Goal: Task Accomplishment & Management: Use online tool/utility

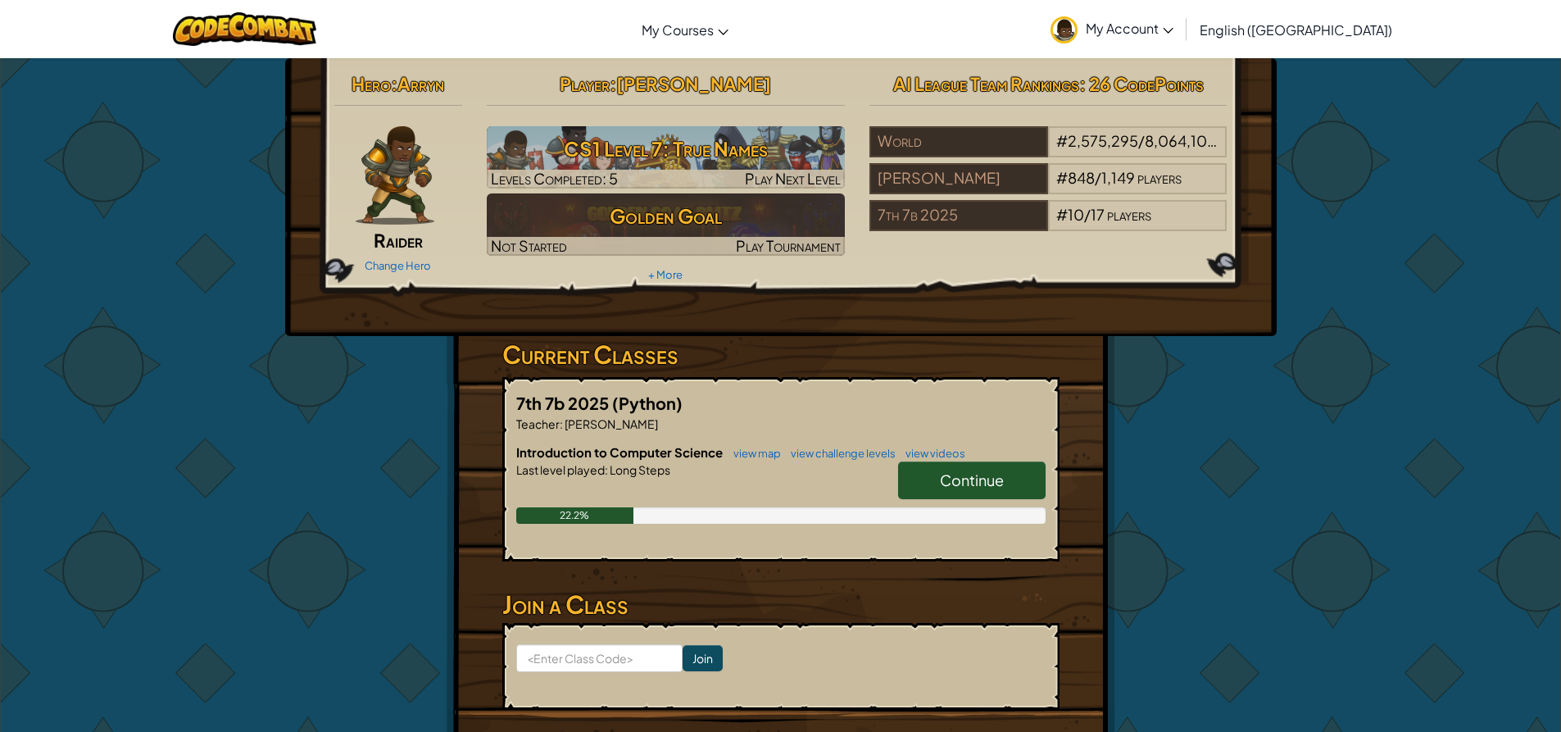
drag, startPoint x: 445, startPoint y: 441, endPoint x: 401, endPoint y: 449, distance: 45.0
click at [401, 449] on div "Hero : [PERSON_NAME] Change Hero Player : [PERSON_NAME] CS1 Level 7: True Names…" at bounding box center [780, 428] width 958 height 741
click at [962, 469] on link "Continue" at bounding box center [971, 480] width 147 height 38
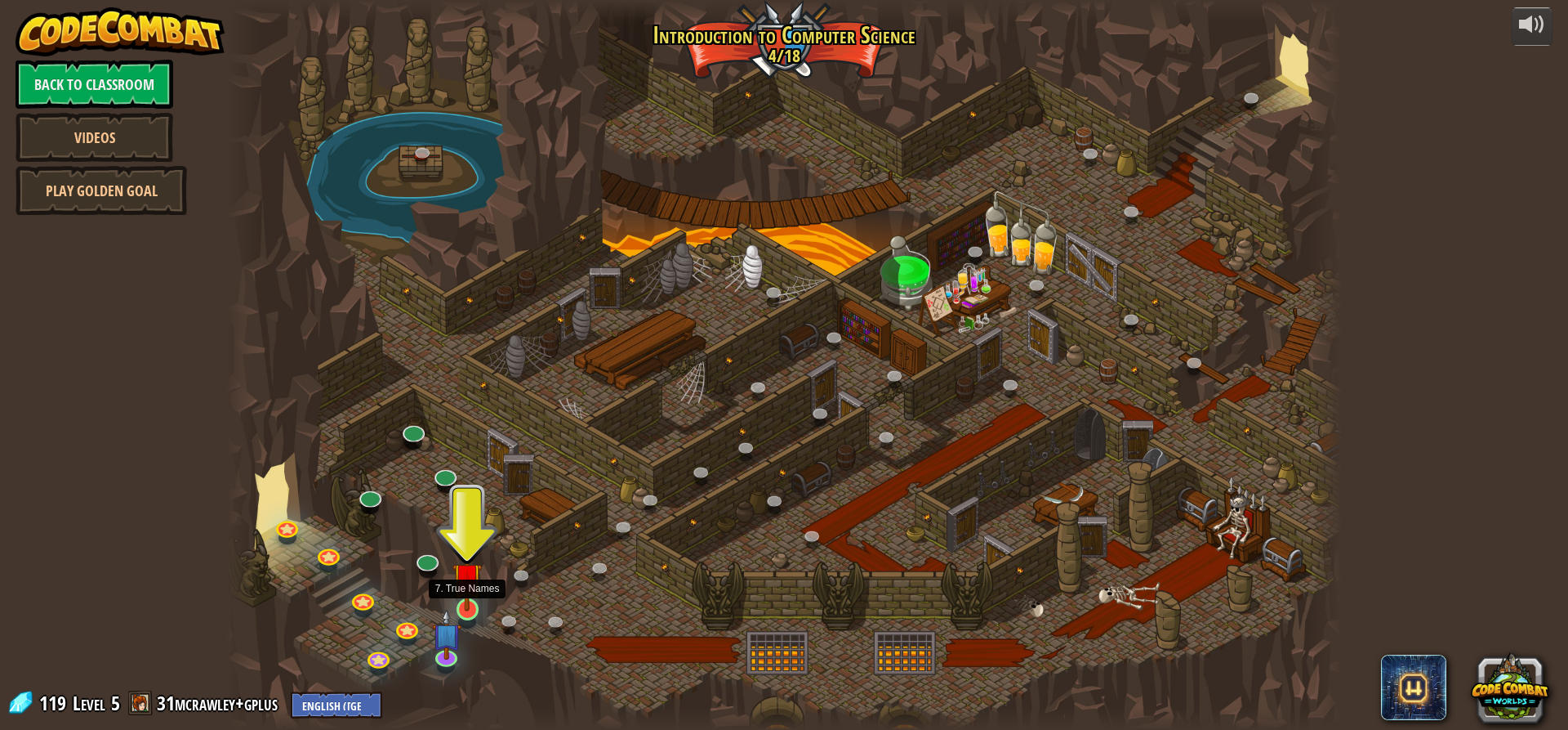
click at [466, 605] on img at bounding box center [467, 577] width 29 height 68
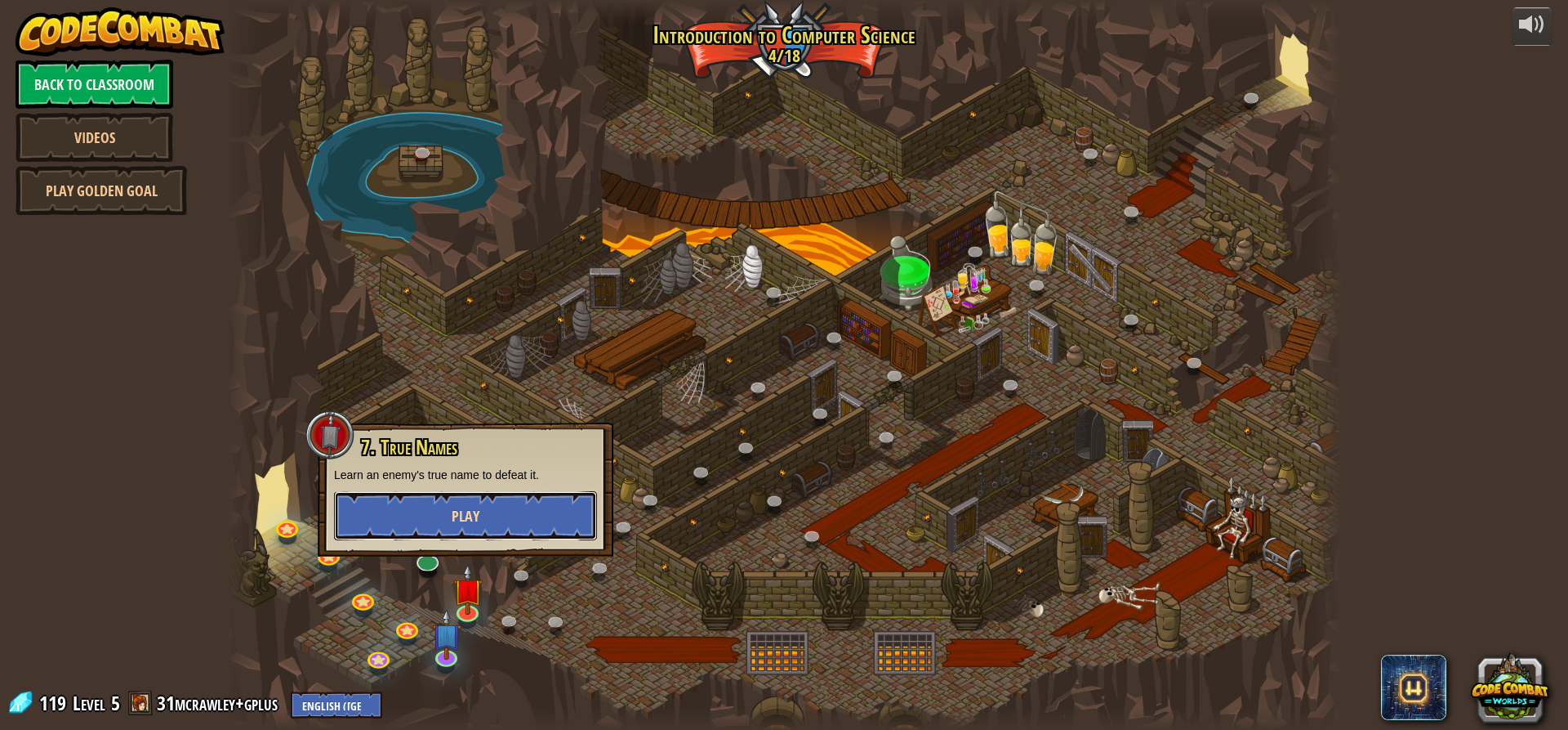
click at [401, 516] on button "Play" at bounding box center [466, 515] width 263 height 49
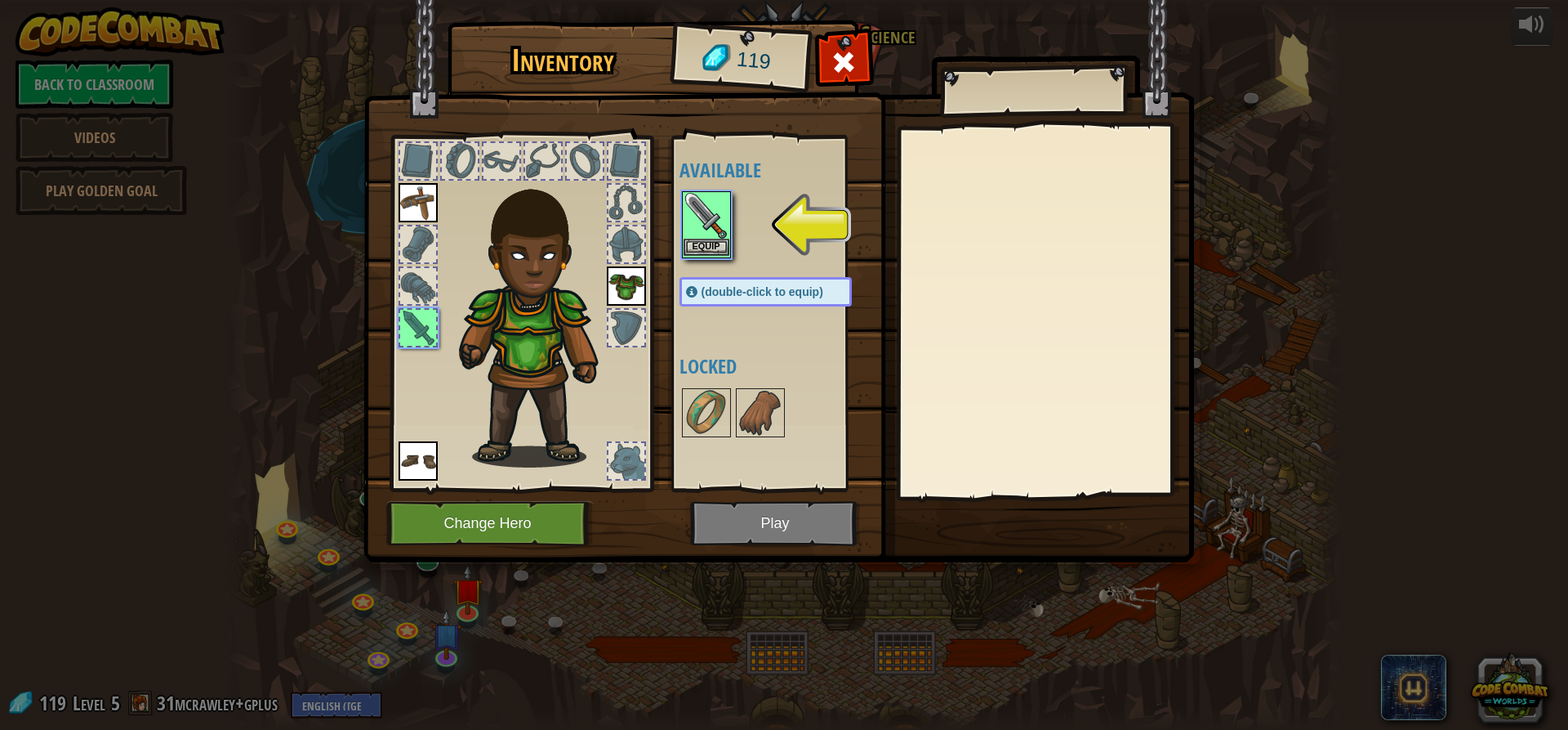
click at [716, 228] on img at bounding box center [707, 215] width 46 height 46
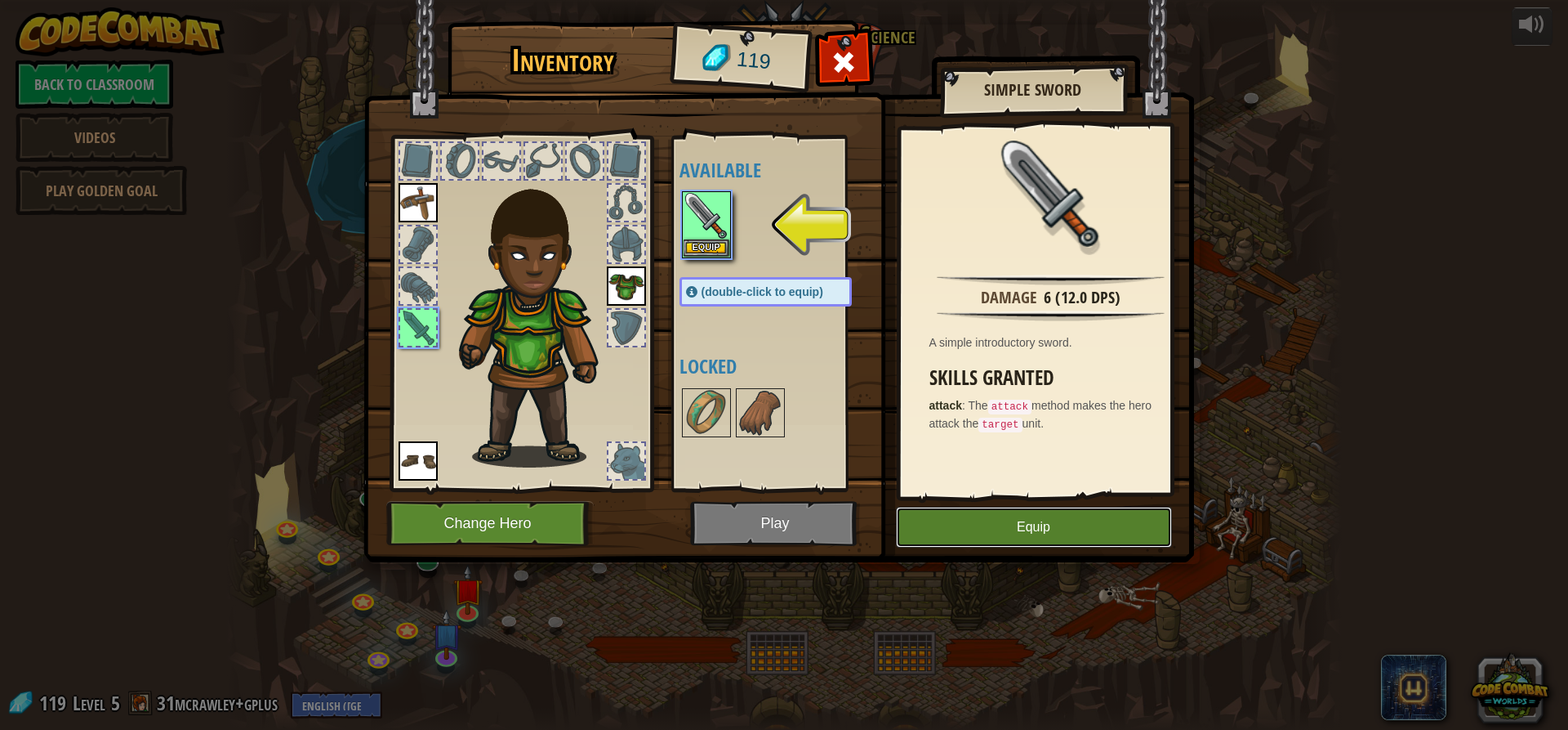
click at [1002, 526] on button "Equip" at bounding box center [1034, 527] width 276 height 41
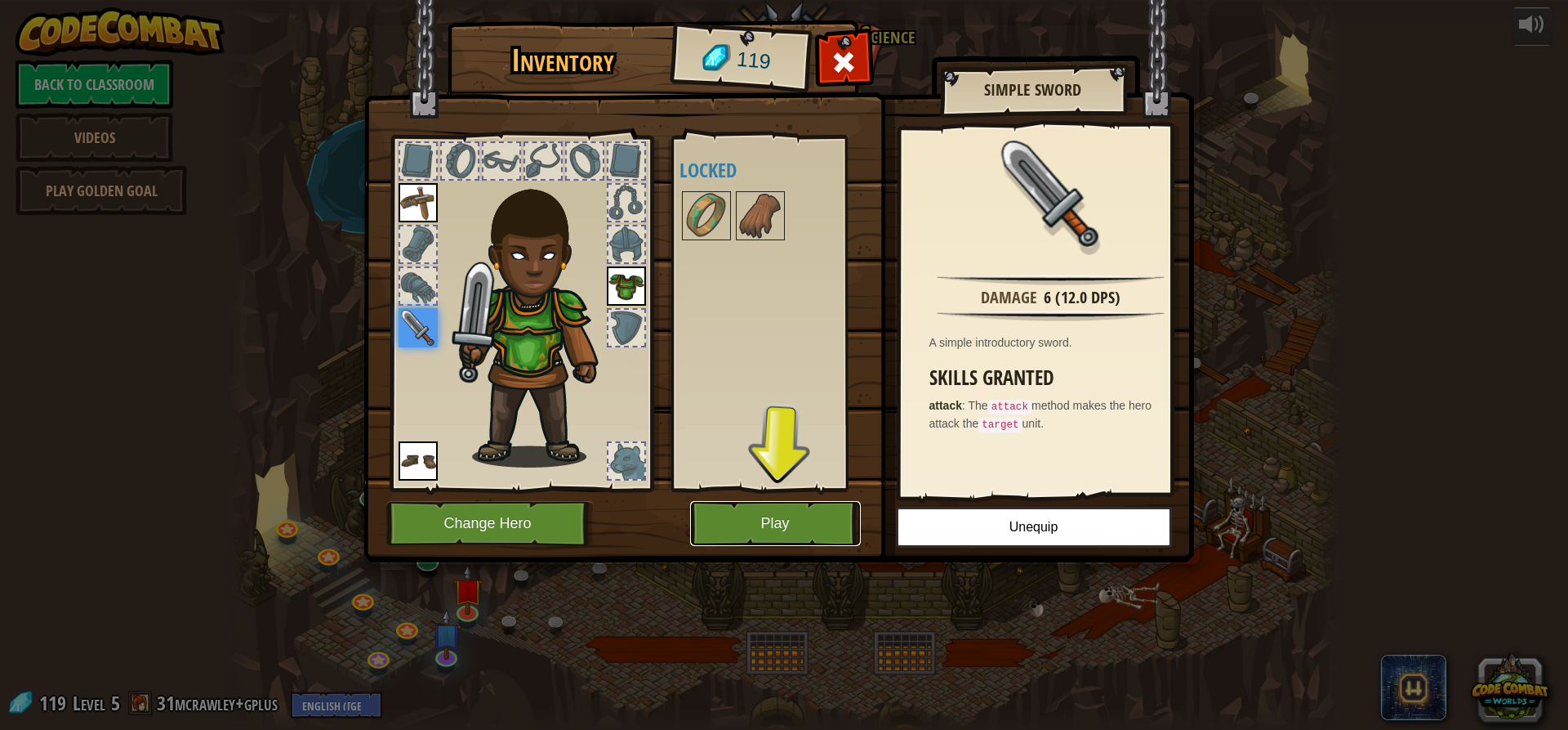
click at [780, 513] on button "Play" at bounding box center [775, 523] width 170 height 45
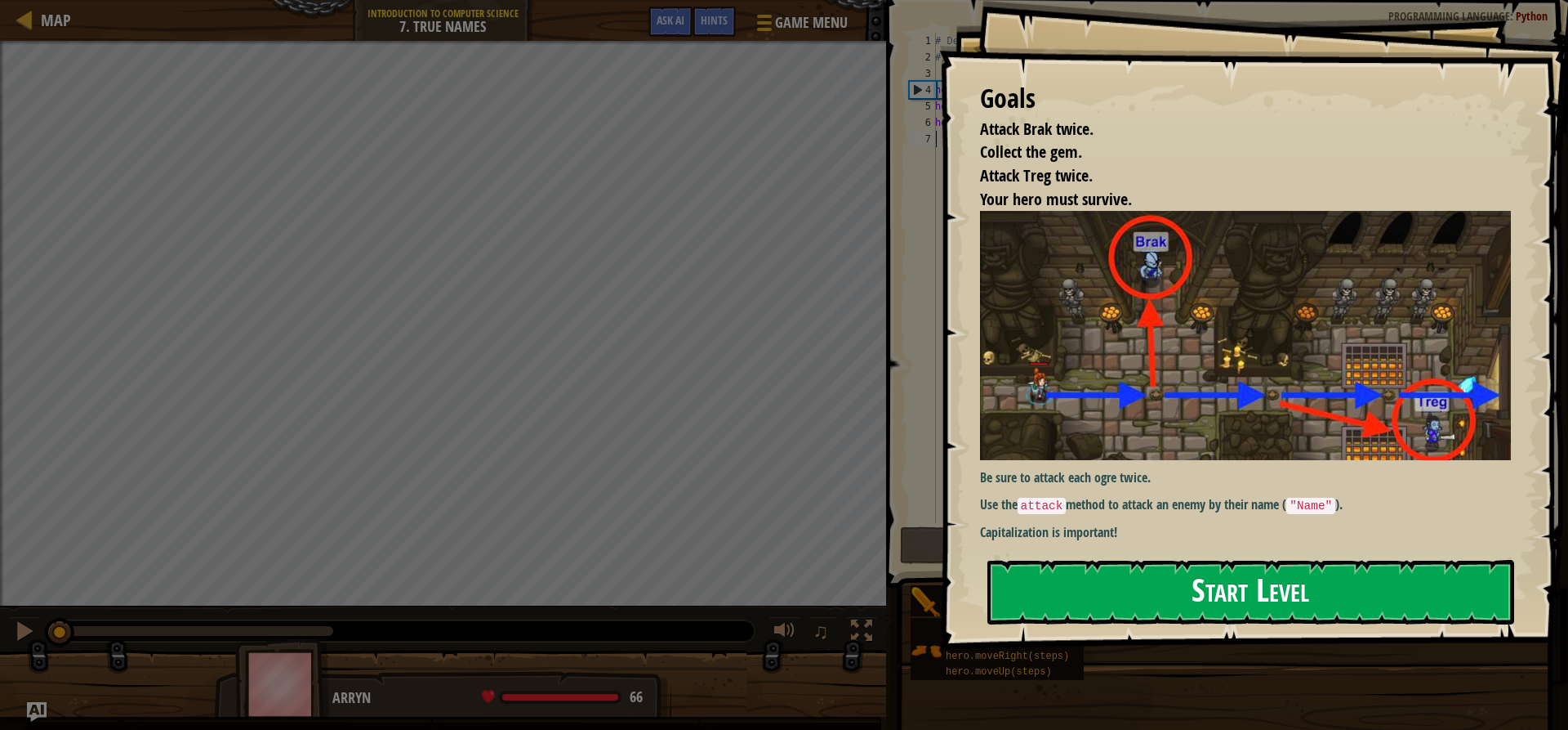
click at [1078, 607] on button "Start Level" at bounding box center [1250, 591] width 526 height 65
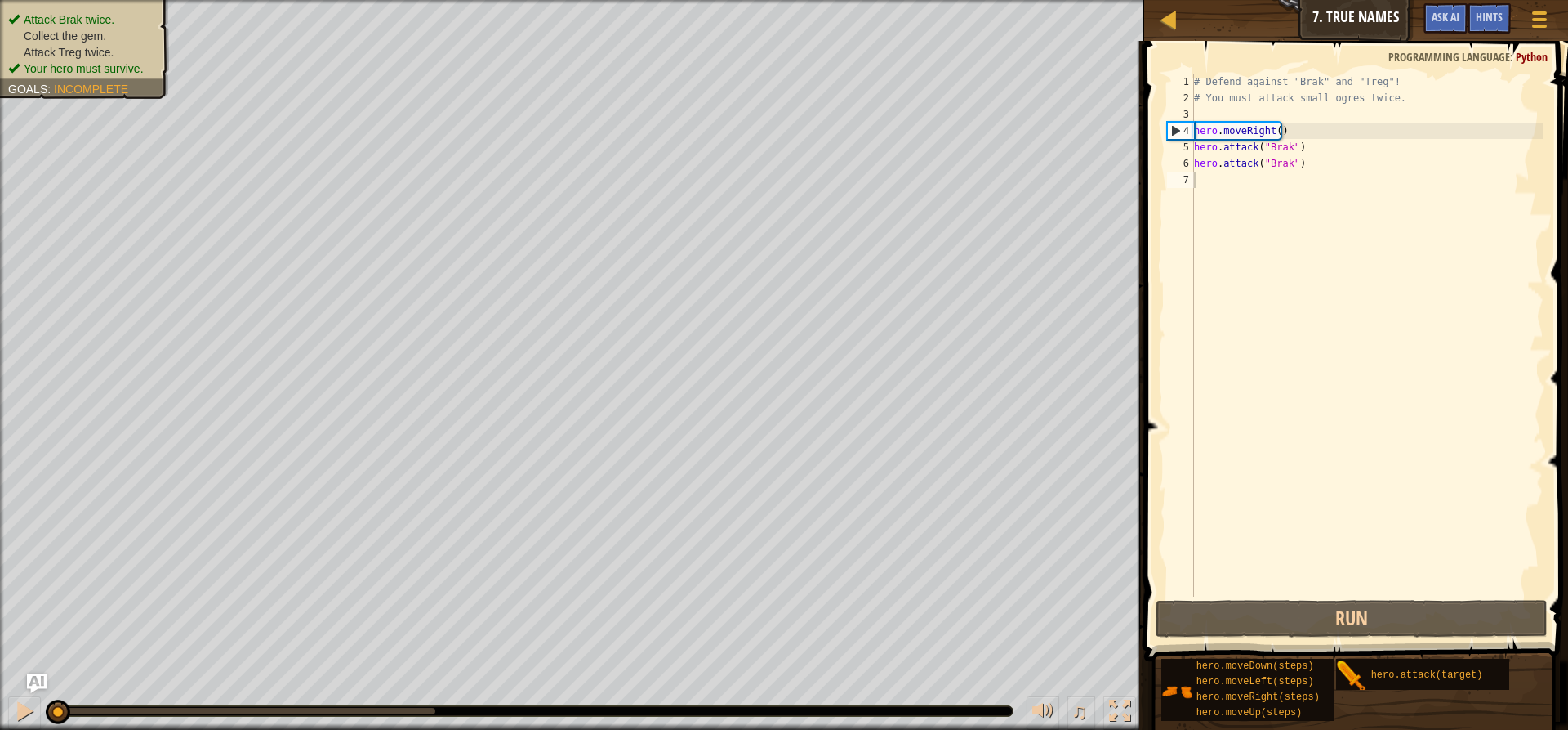
drag, startPoint x: 1077, startPoint y: 602, endPoint x: 1184, endPoint y: 359, distance: 265.5
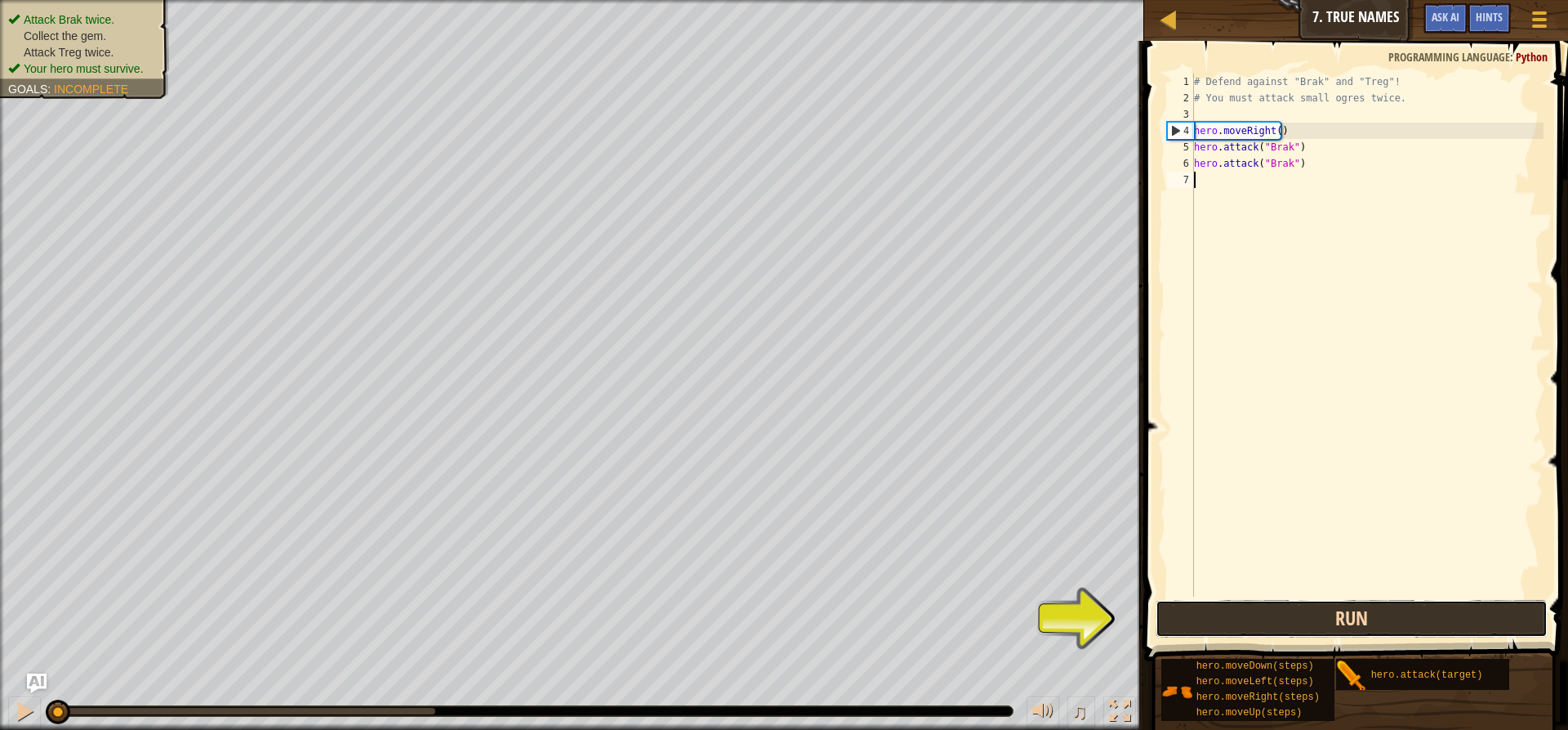
click at [1263, 624] on button "Run" at bounding box center [1351, 618] width 392 height 38
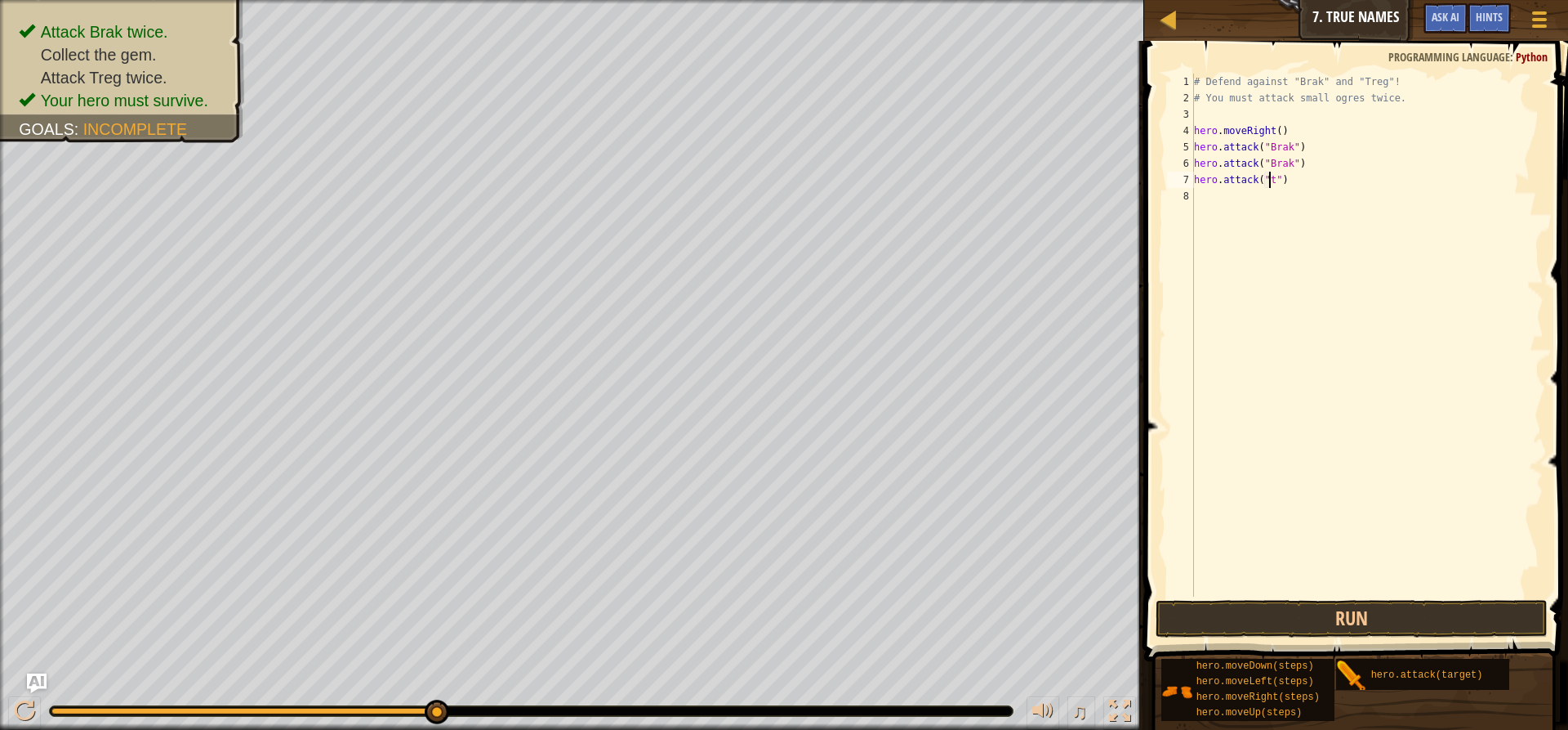
scroll to position [7, 7]
type textarea "hero.attack("treg")"
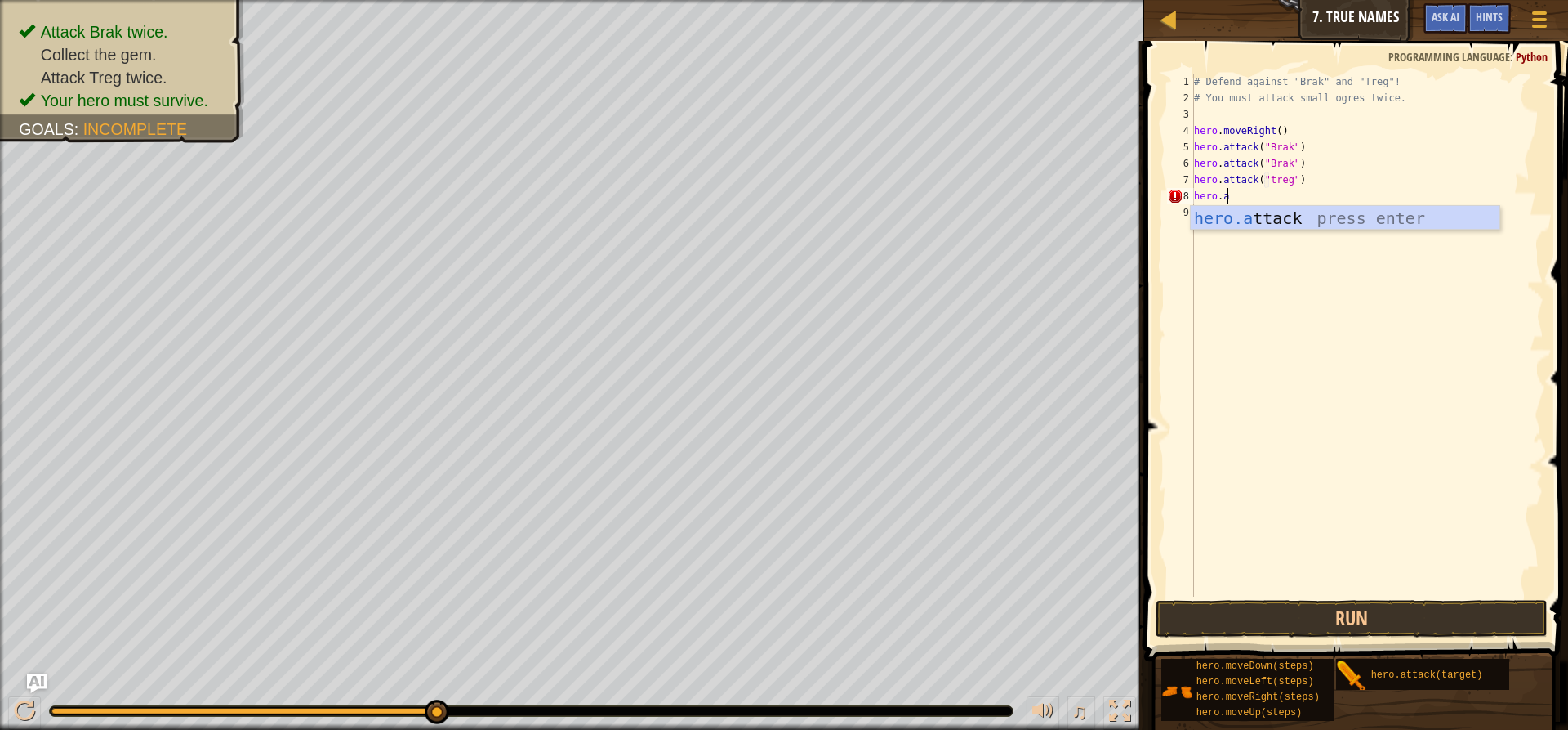
scroll to position [7, 2]
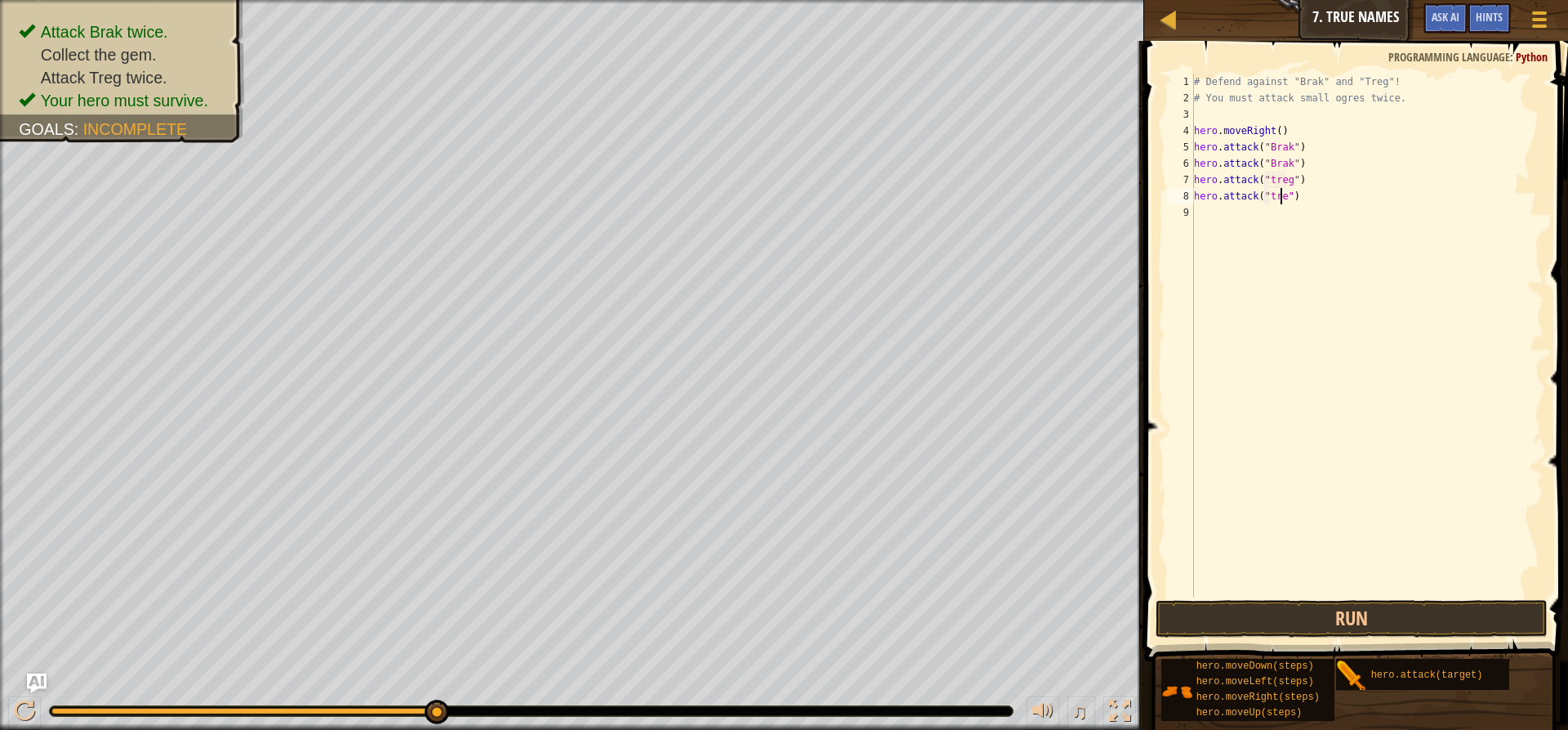
type textarea "hero.attack("treg")"
click at [1242, 617] on button "Run" at bounding box center [1351, 618] width 392 height 38
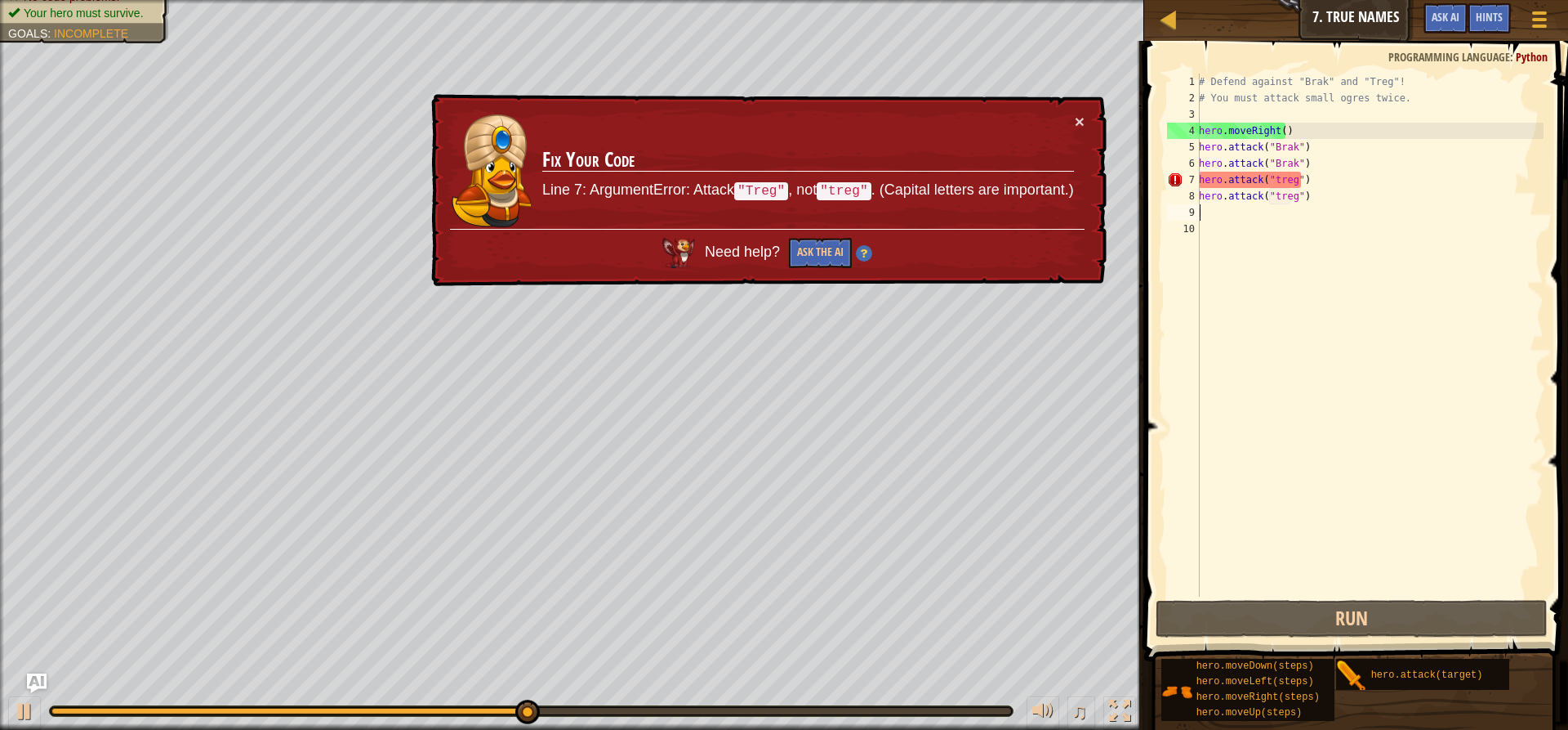
click at [1274, 182] on div "# Defend against "Brak" and "Treg"! # You must attack small ogres twice. hero .…" at bounding box center [1369, 351] width 348 height 555
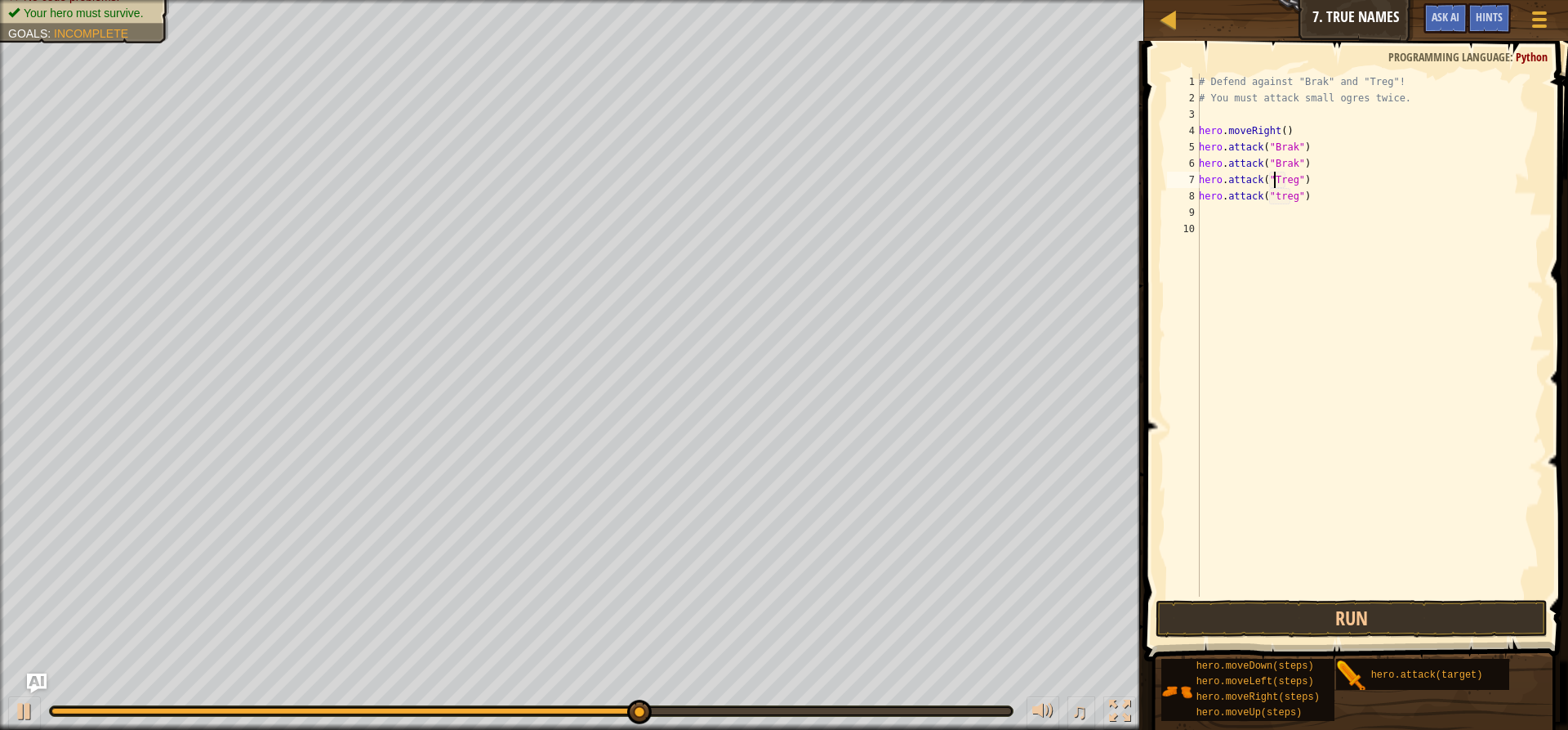
scroll to position [7, 6]
click at [1272, 194] on div "# Defend against "Brak" and "Treg"! # You must attack small ogres twice. hero .…" at bounding box center [1369, 351] width 348 height 555
click at [1273, 196] on div "# Defend against "Brak" and "Treg"! # You must attack small ogres twice. hero .…" at bounding box center [1369, 351] width 348 height 555
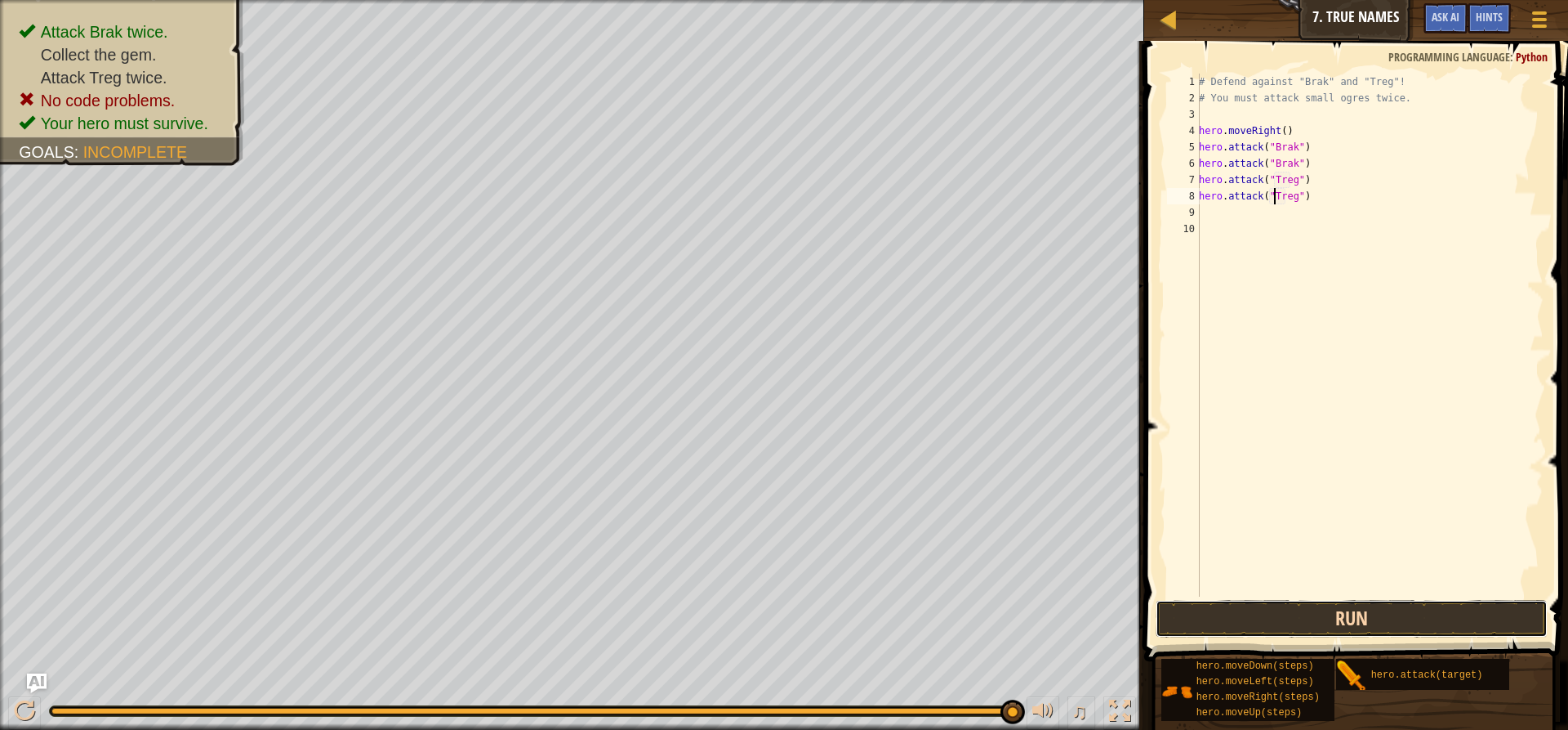
click at [1333, 615] on button "Run" at bounding box center [1351, 618] width 392 height 38
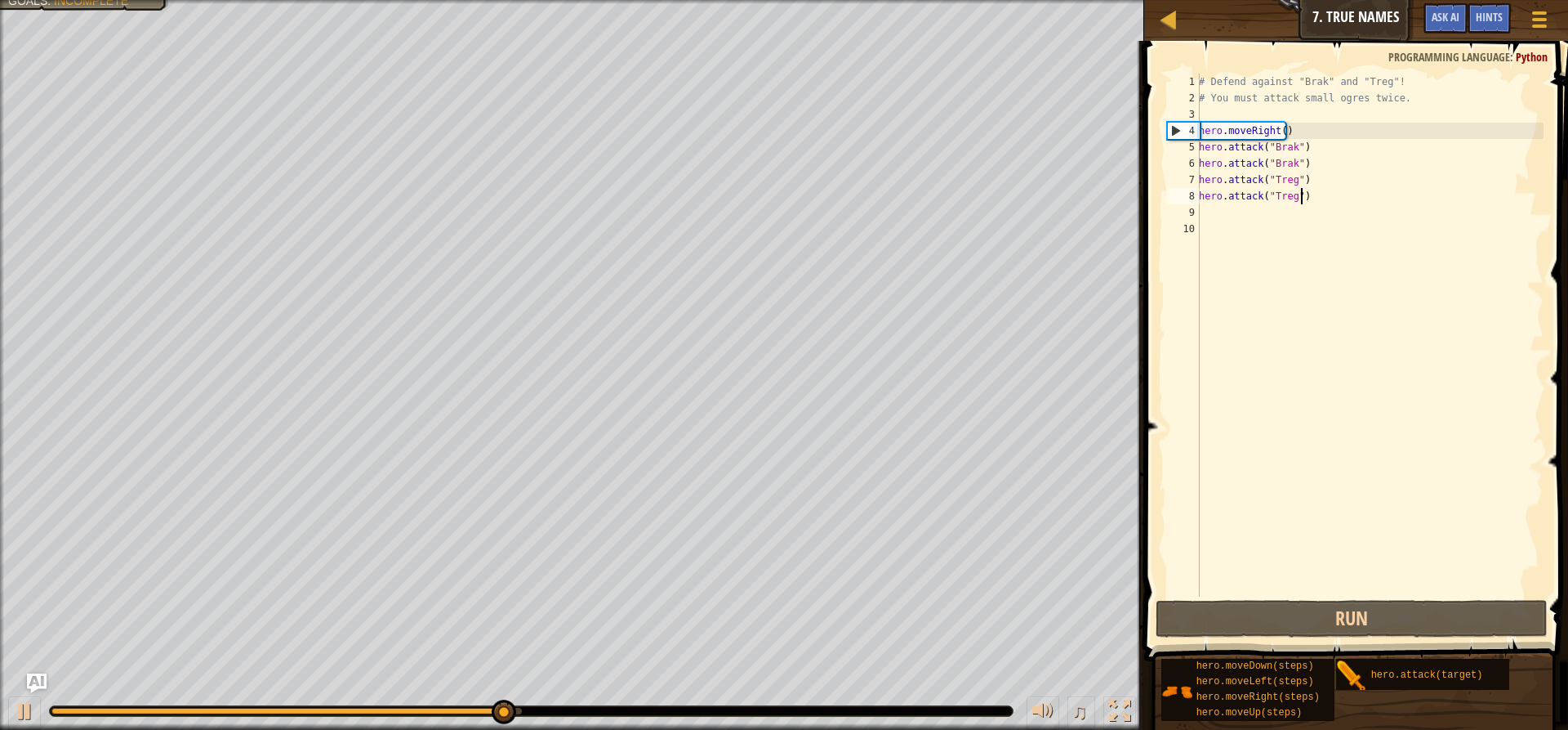
click at [1306, 189] on div "# Defend against "Brak" and "Treg"! # You must attack small ogres twice. hero .…" at bounding box center [1369, 351] width 348 height 555
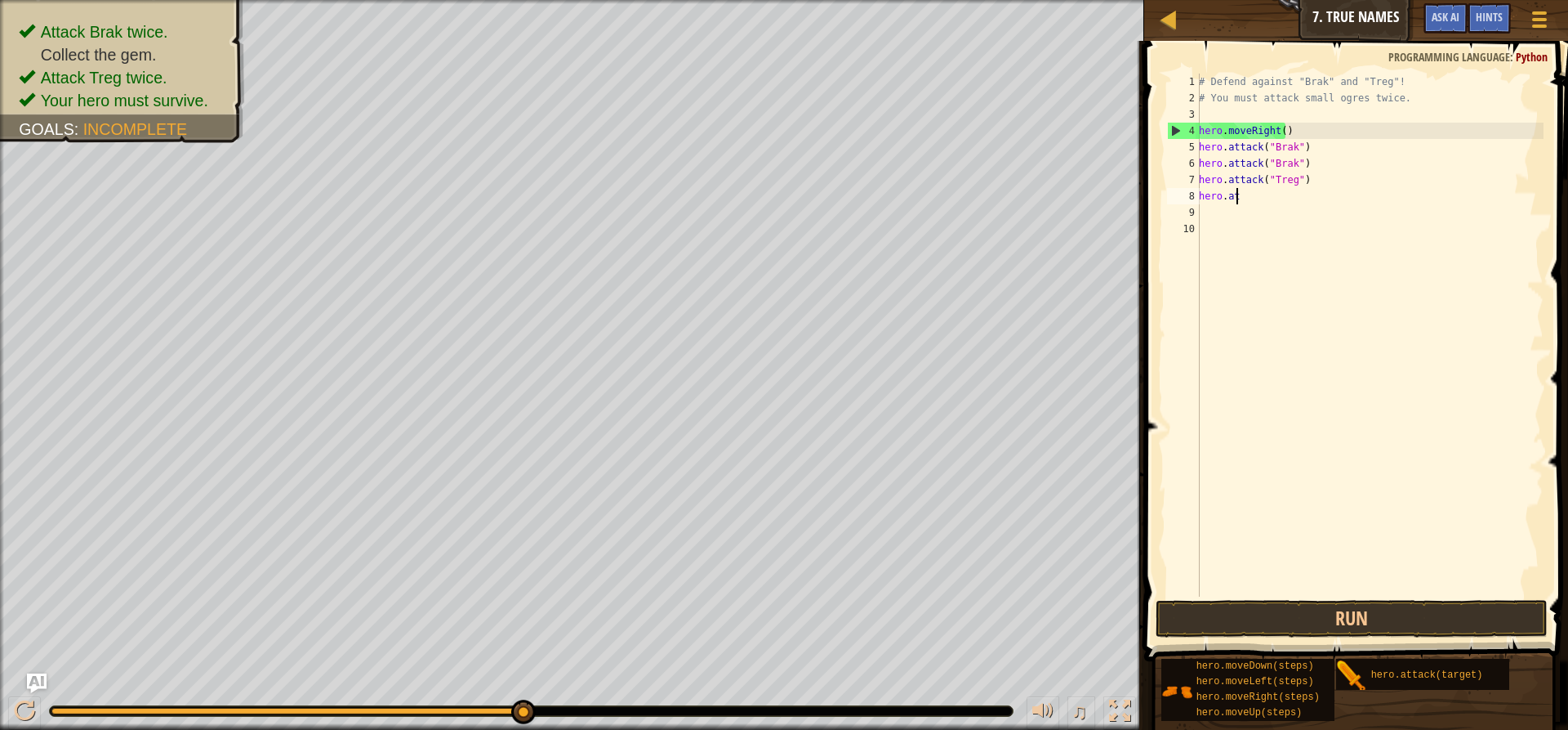
scroll to position [7, 1]
type textarea "h"
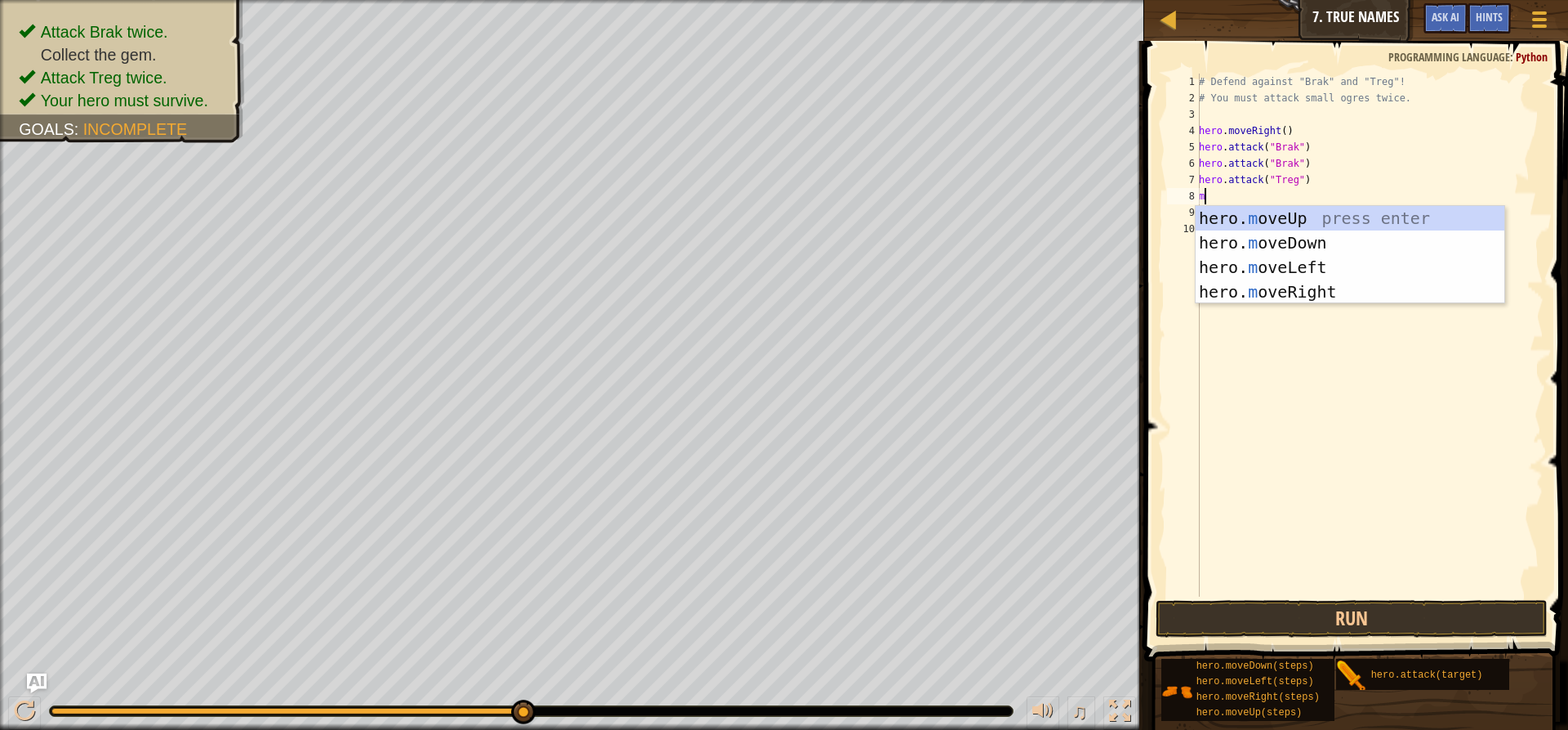
type textarea "mo"
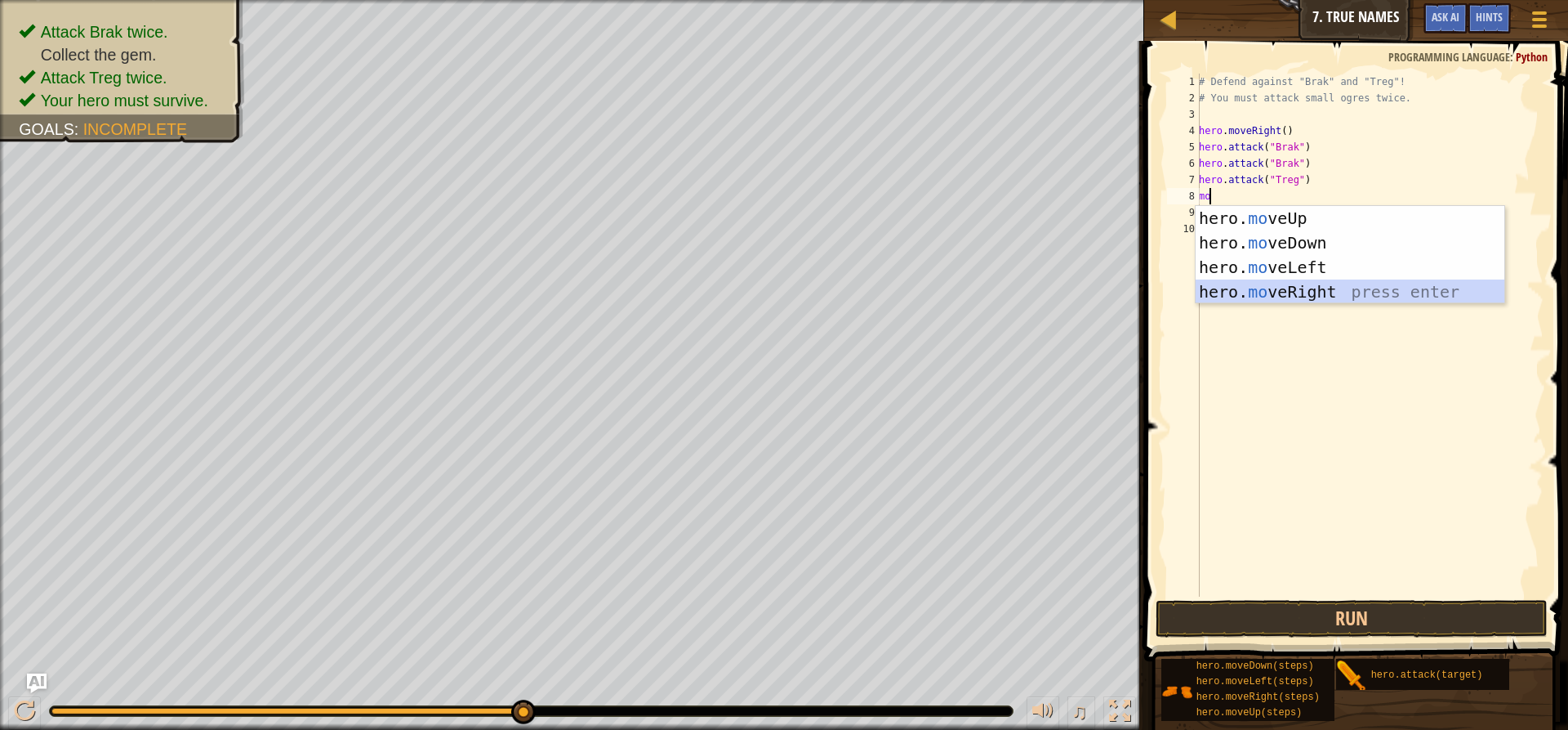
click at [1290, 290] on div "hero. mo veUp press enter hero. mo veDown press enter hero. mo veLeft press ent…" at bounding box center [1350, 278] width 309 height 147
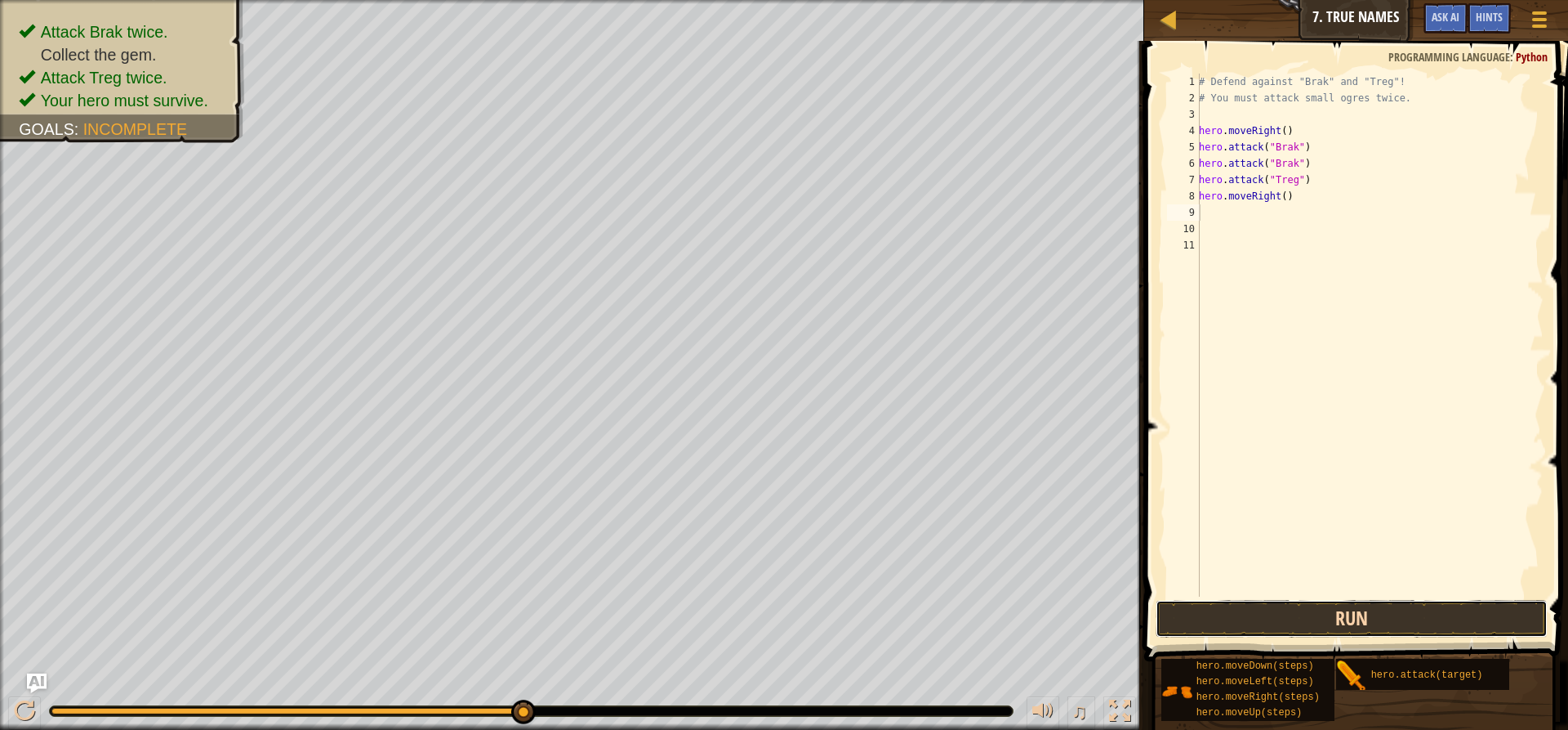
click at [1286, 613] on button "Run" at bounding box center [1351, 618] width 392 height 38
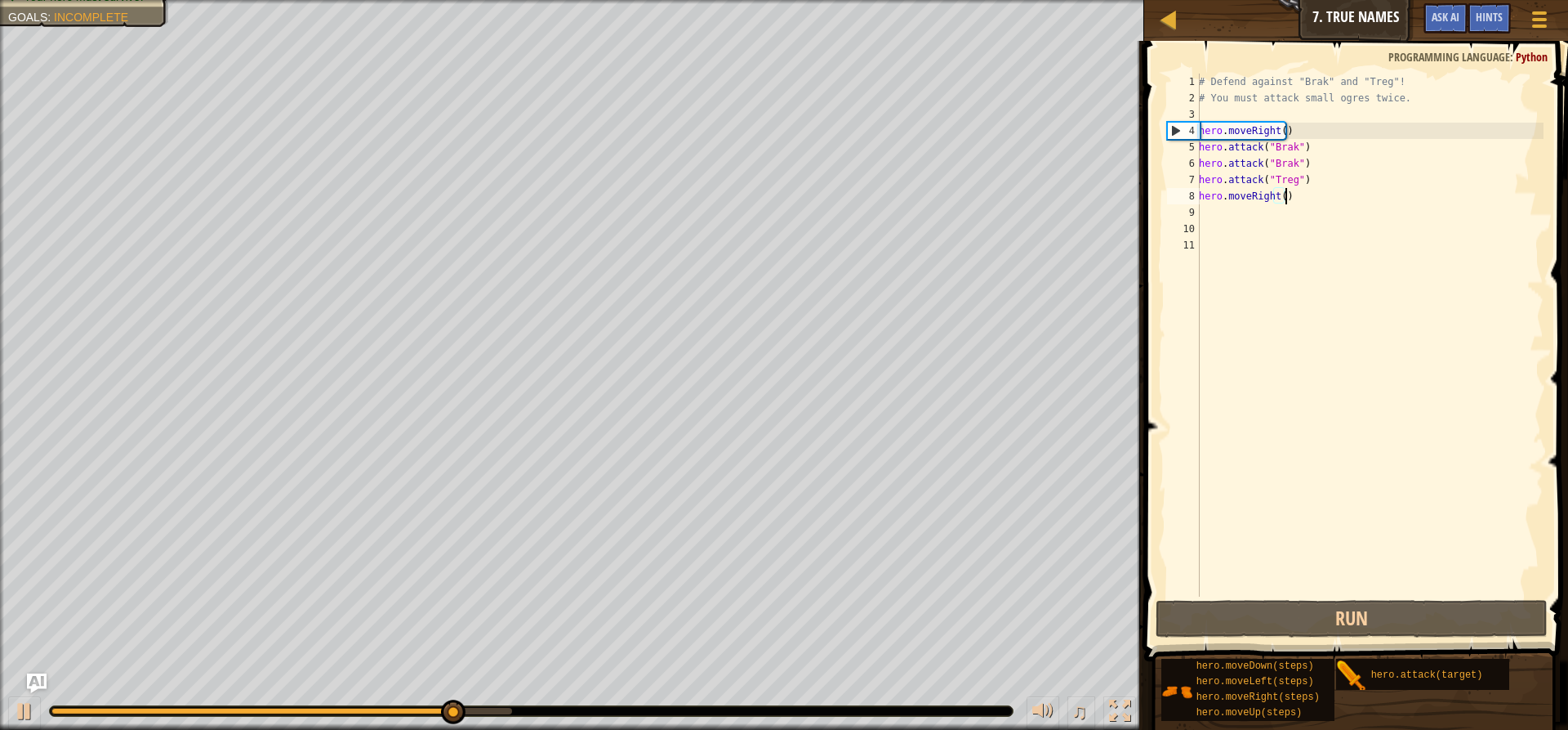
click at [1285, 196] on div "# Defend against "Brak" and "Treg"! # You must attack small ogres twice. hero .…" at bounding box center [1369, 351] width 348 height 555
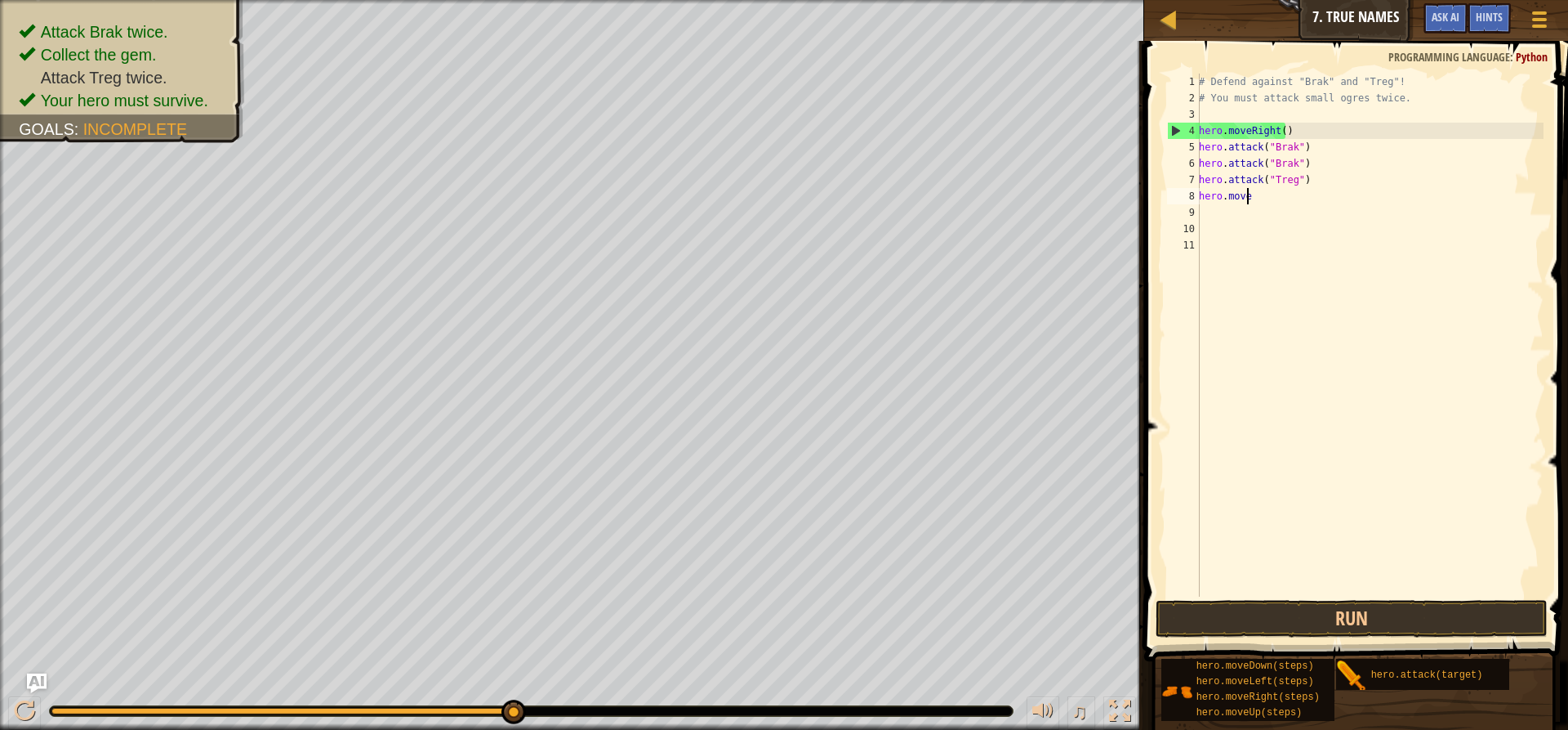
type textarea "h"
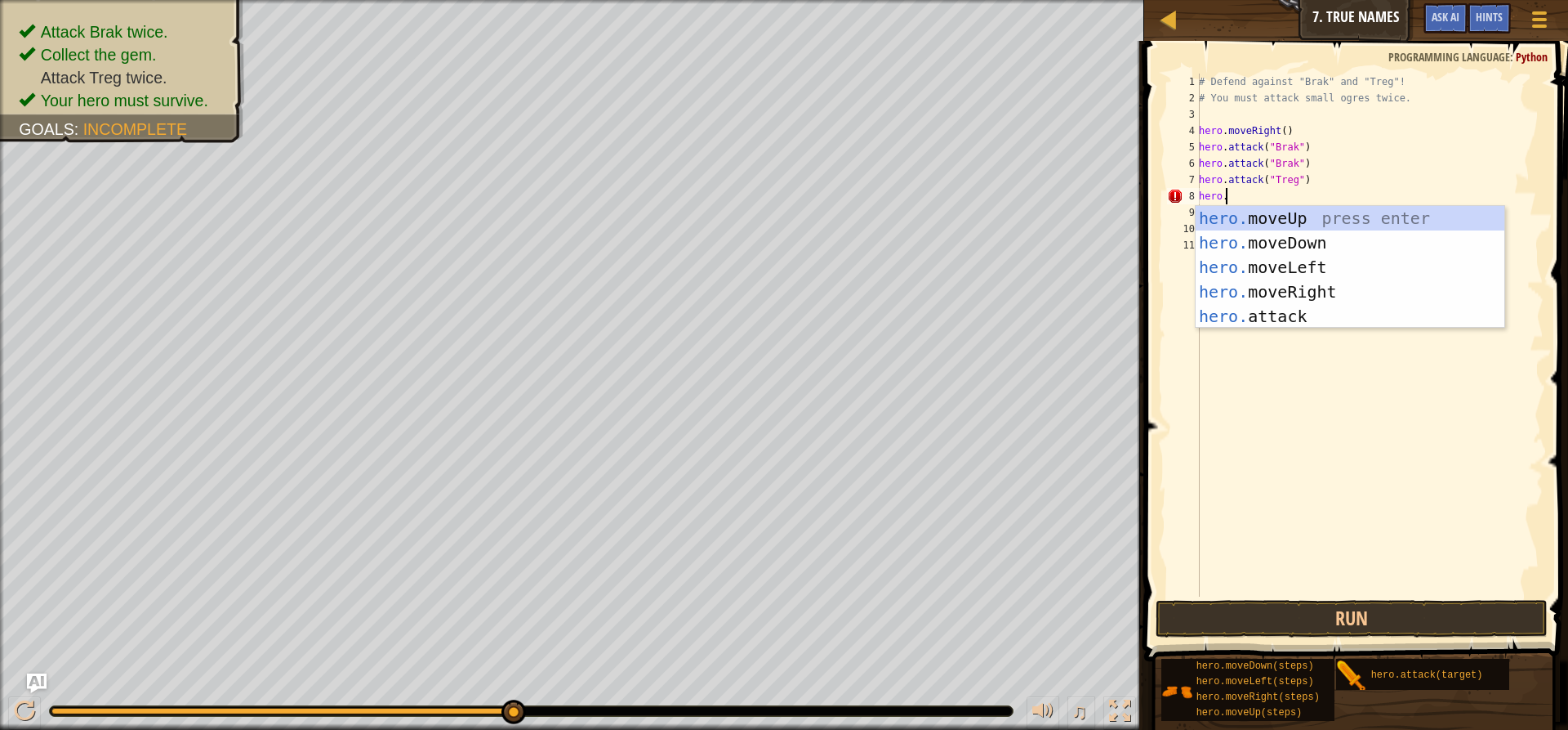
scroll to position [7, 2]
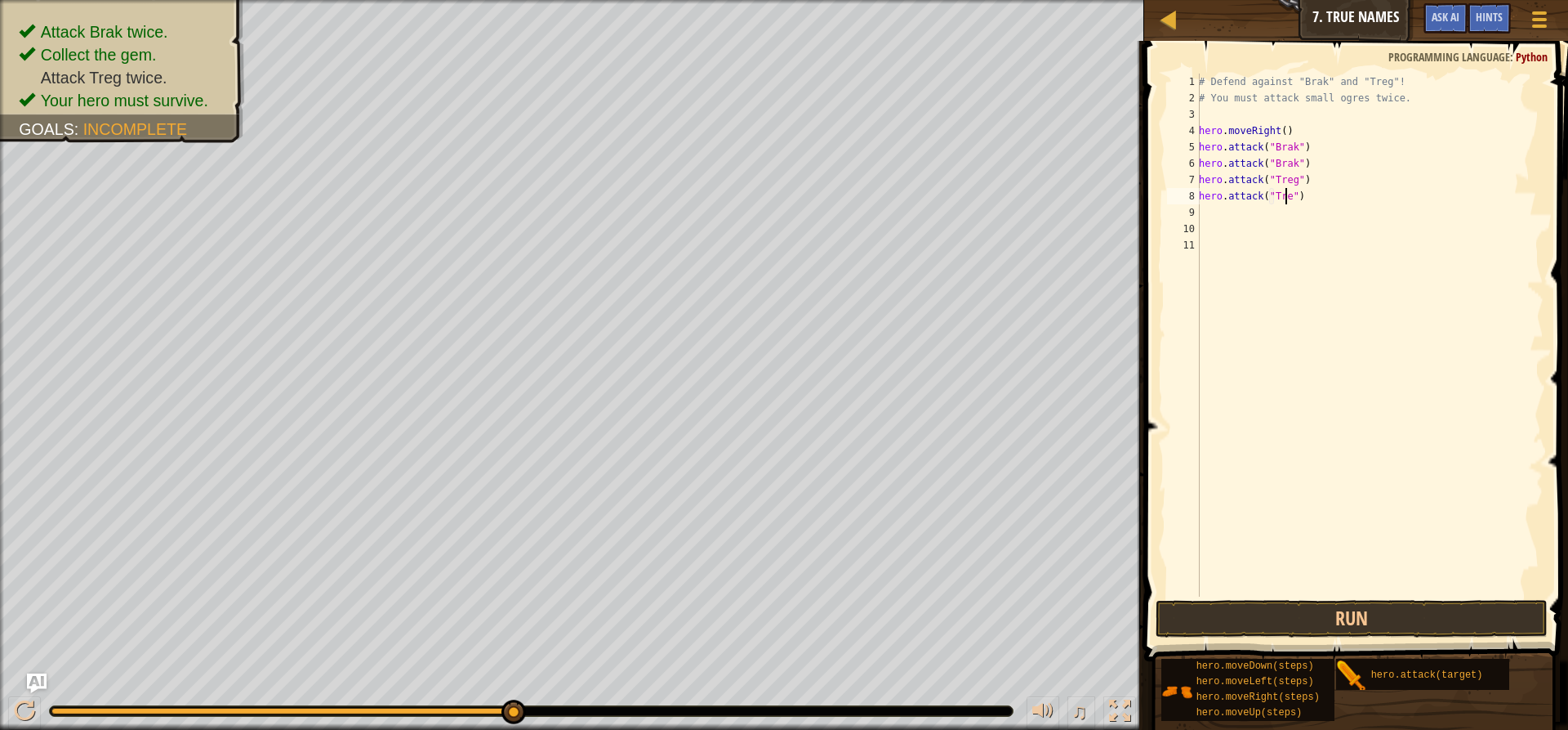
type textarea "hero.attack("Treg")"
click at [1206, 206] on div "# Defend against "Brak" and "Treg"! # You must attack small ogres twice. hero .…" at bounding box center [1369, 351] width 348 height 555
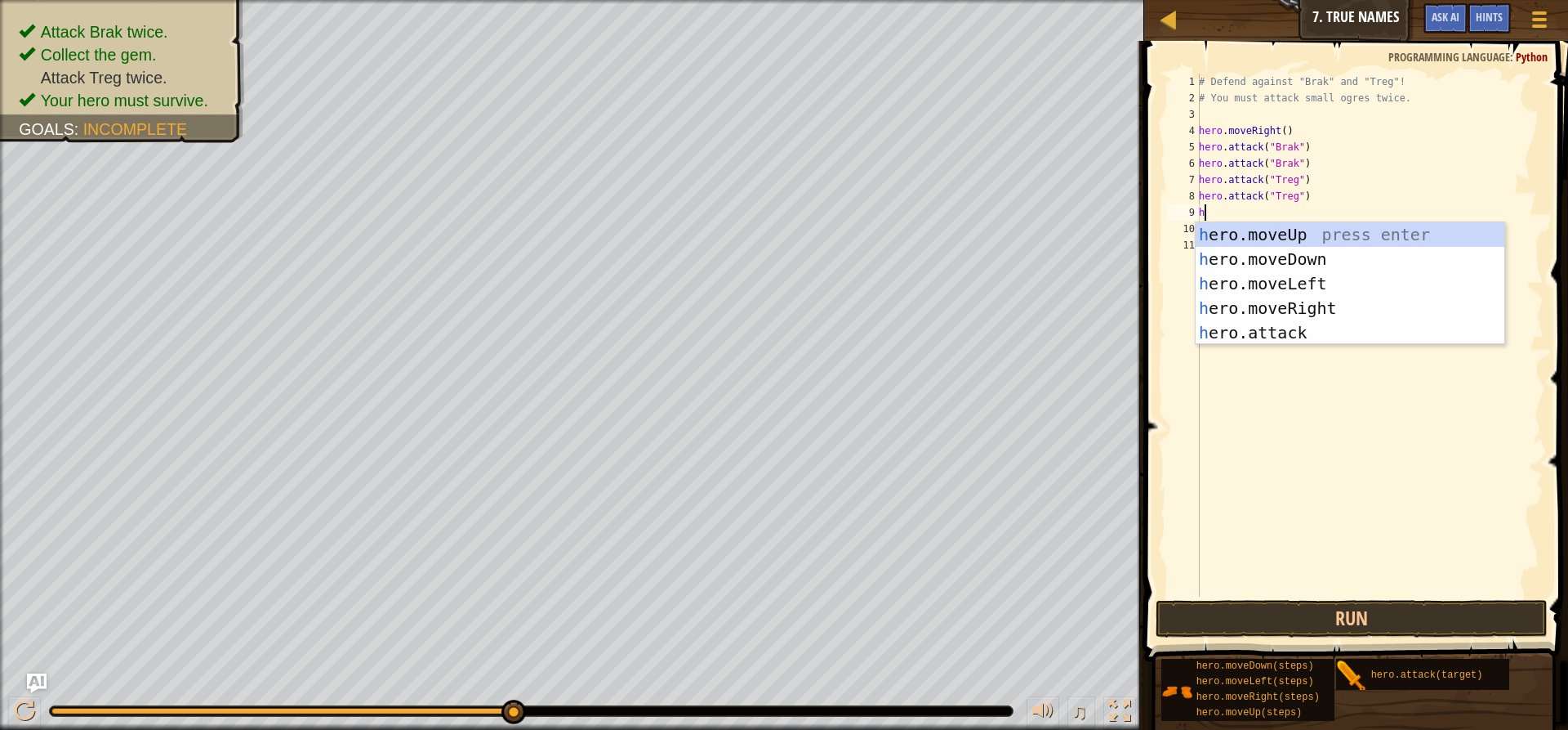
type textarea "her"
click at [1311, 307] on div "her o.moveUp press enter her o.moveDown press enter her o.moveLeft press enter …" at bounding box center [1350, 308] width 309 height 172
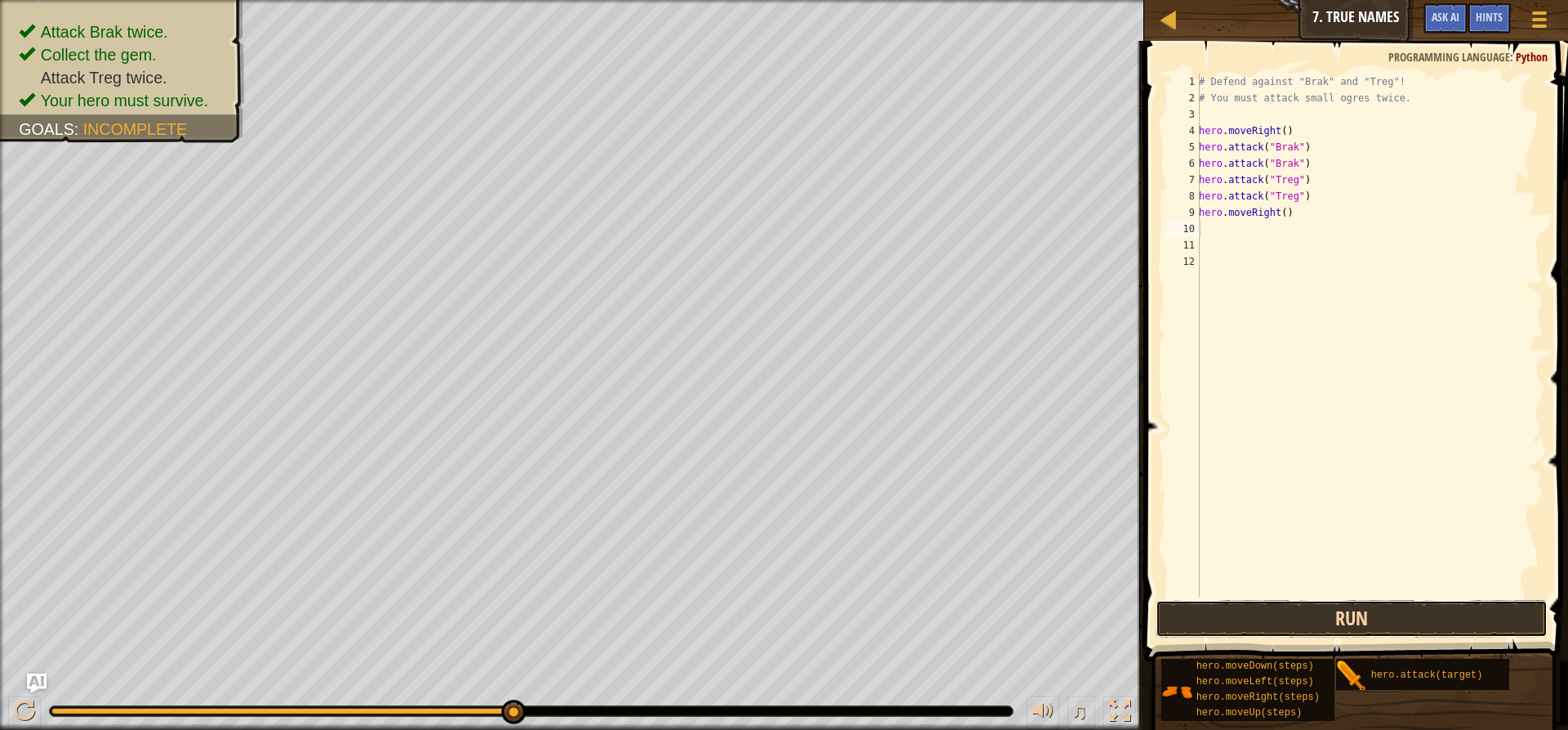
click at [1403, 602] on button "Run" at bounding box center [1351, 618] width 392 height 38
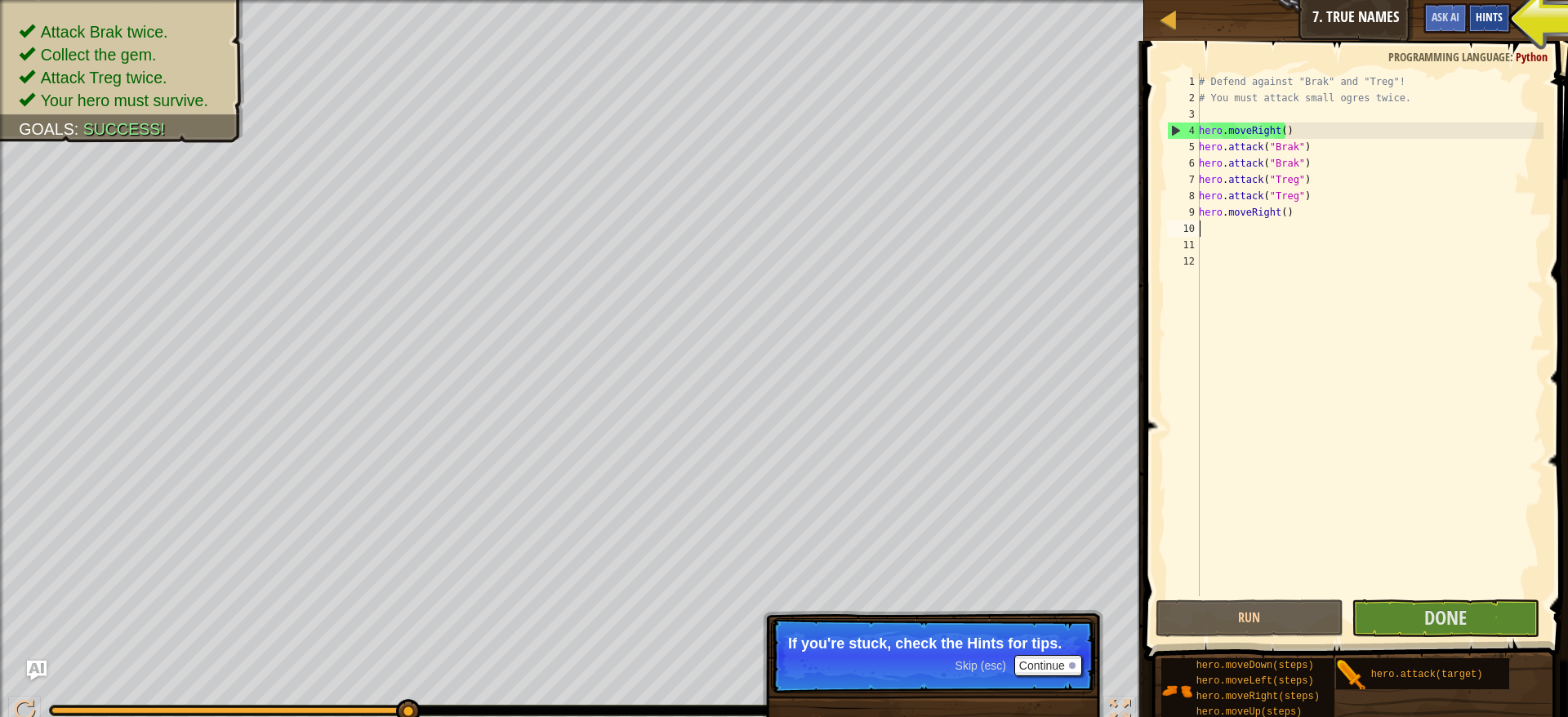
click at [1486, 9] on div "Hints" at bounding box center [1488, 18] width 43 height 30
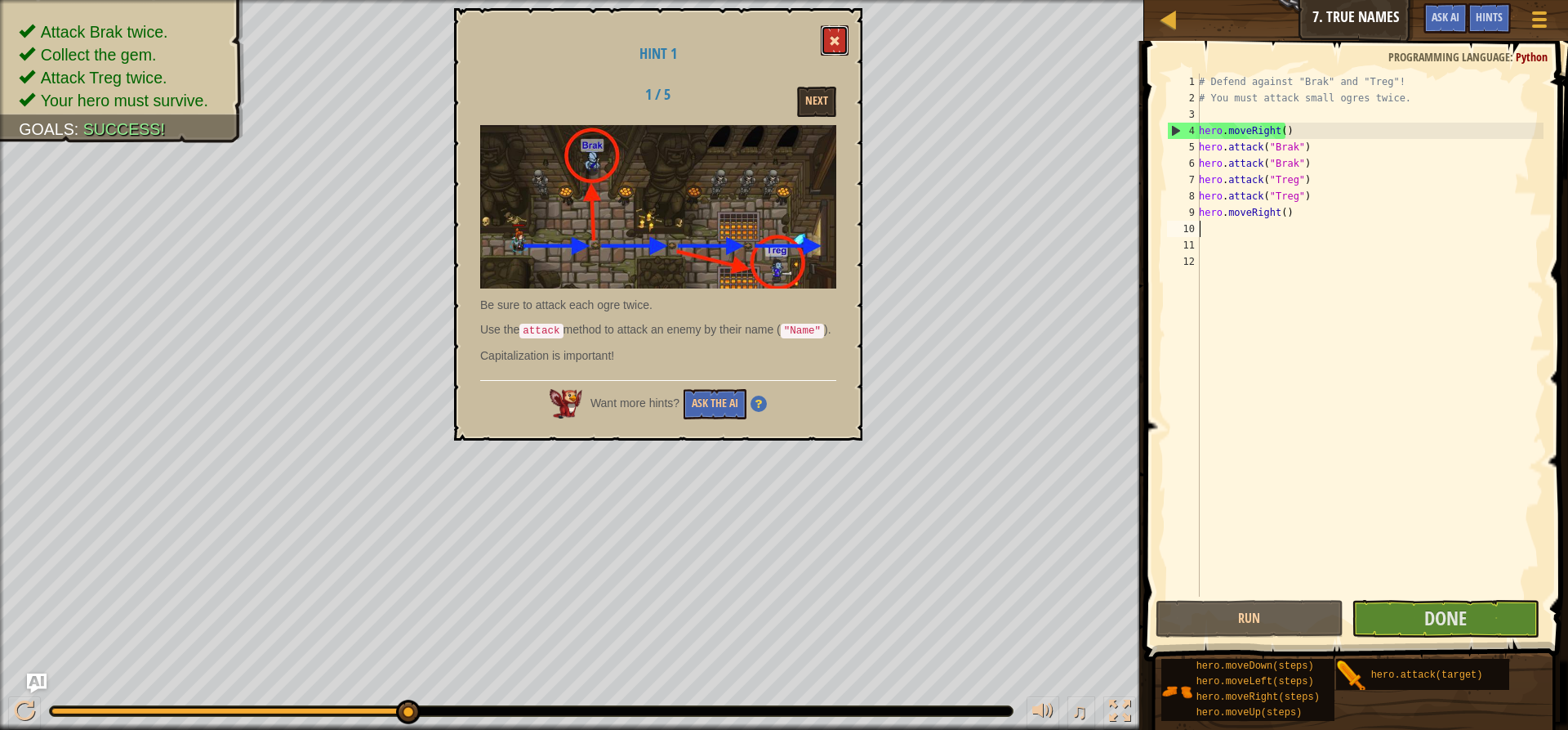
click at [833, 45] on span at bounding box center [833, 40] width 11 height 11
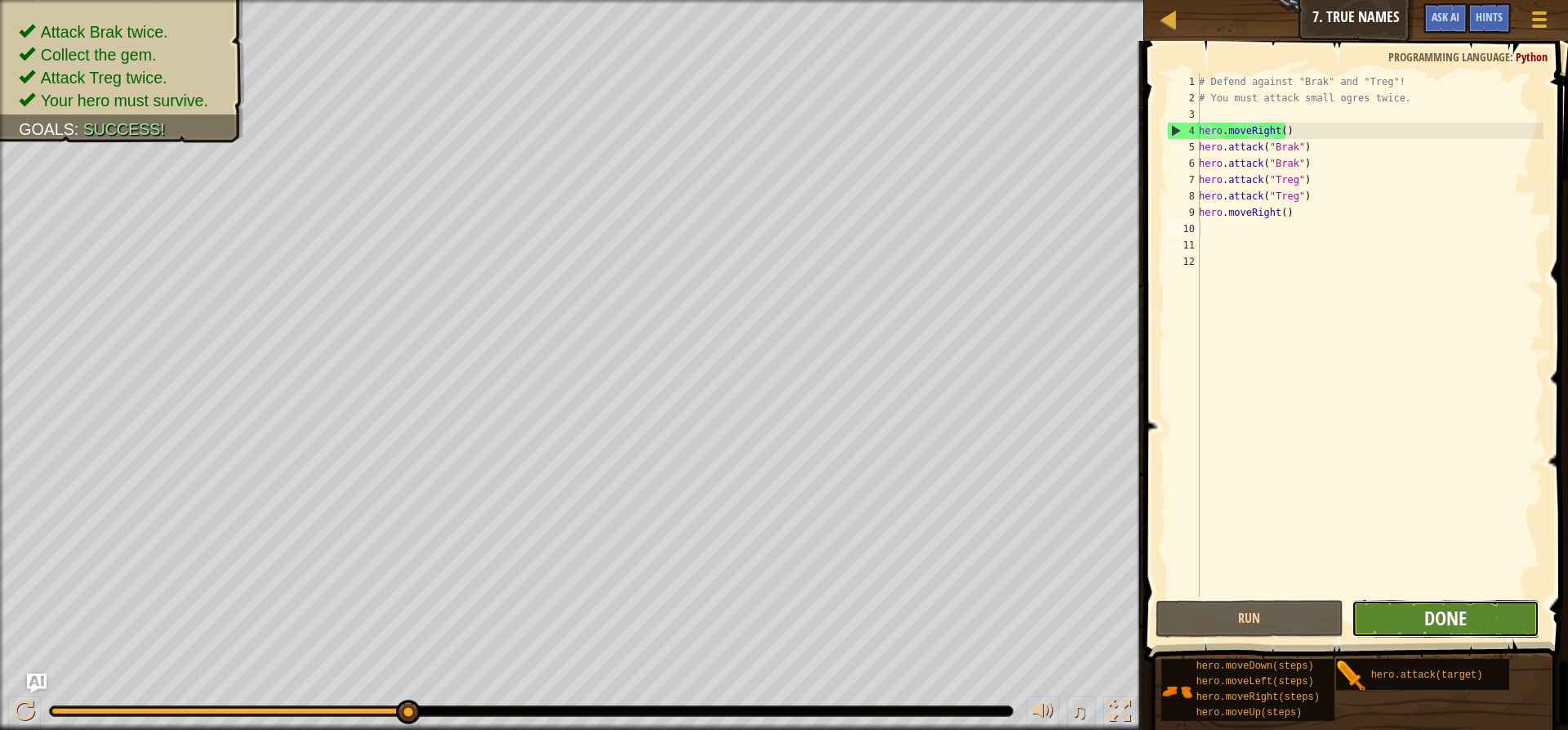
click at [1443, 614] on span "Done" at bounding box center [1445, 617] width 43 height 26
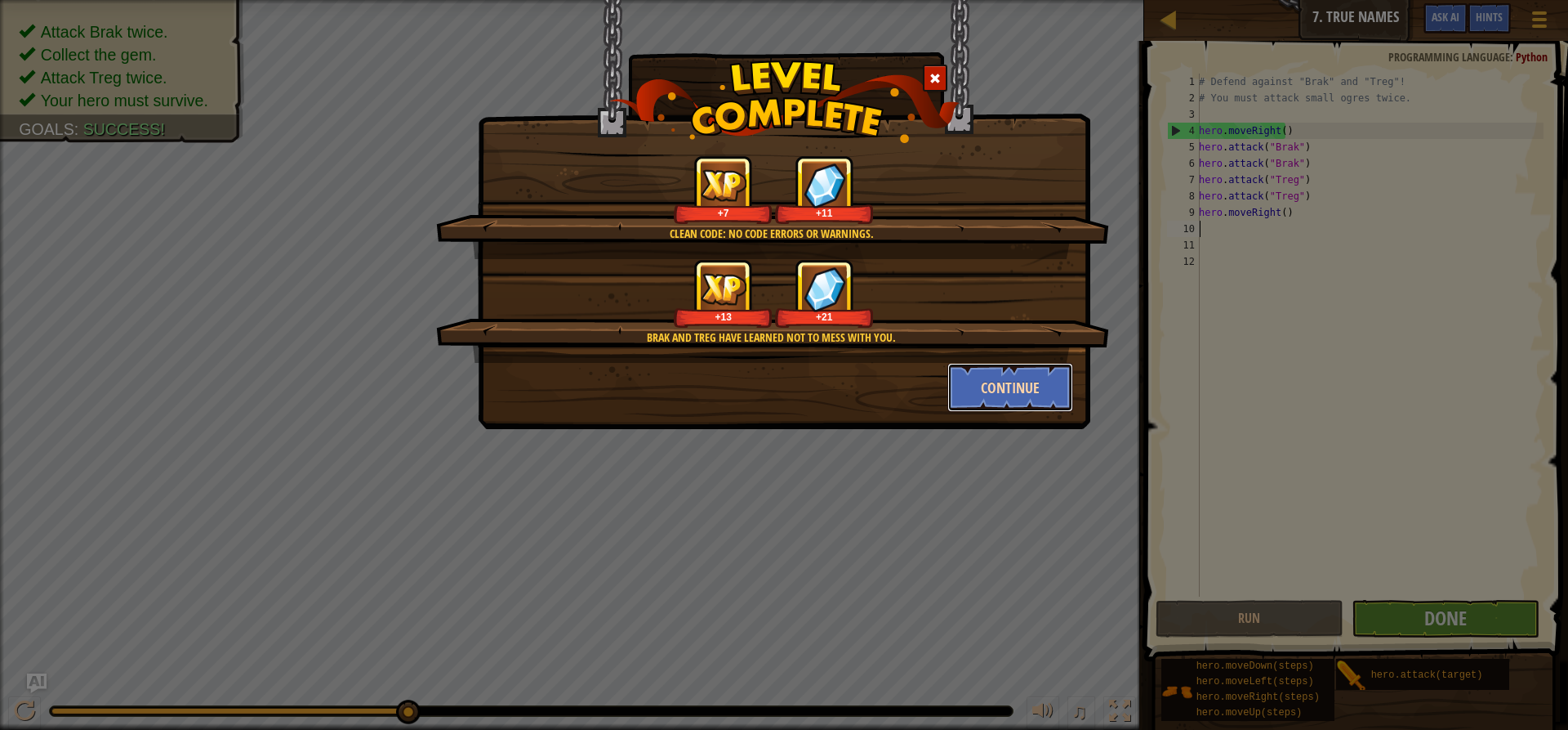
click at [1023, 379] on button "Continue" at bounding box center [1010, 387] width 127 height 49
